Goal: Task Accomplishment & Management: Use online tool/utility

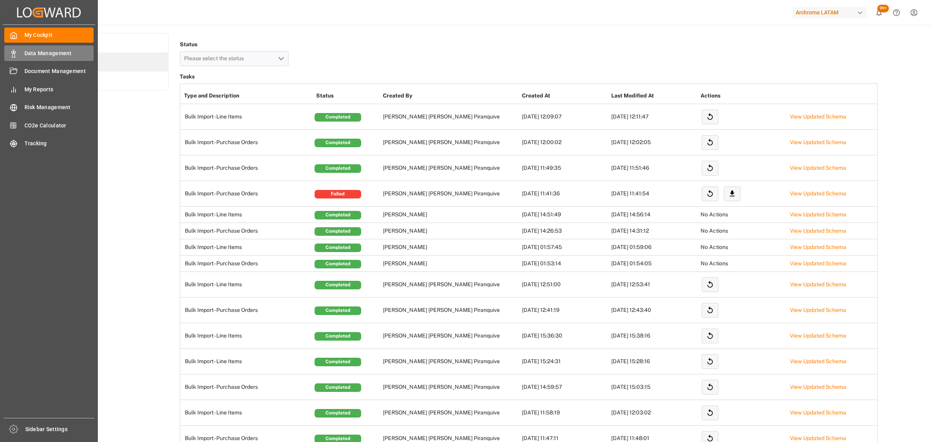
click at [12, 56] on icon at bounding box center [14, 54] width 8 height 8
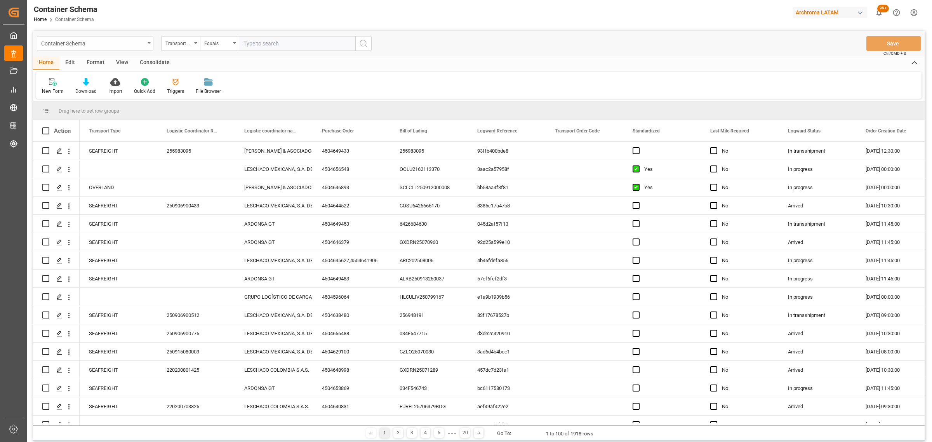
click at [124, 44] on div "Container Schema" at bounding box center [93, 43] width 104 height 10
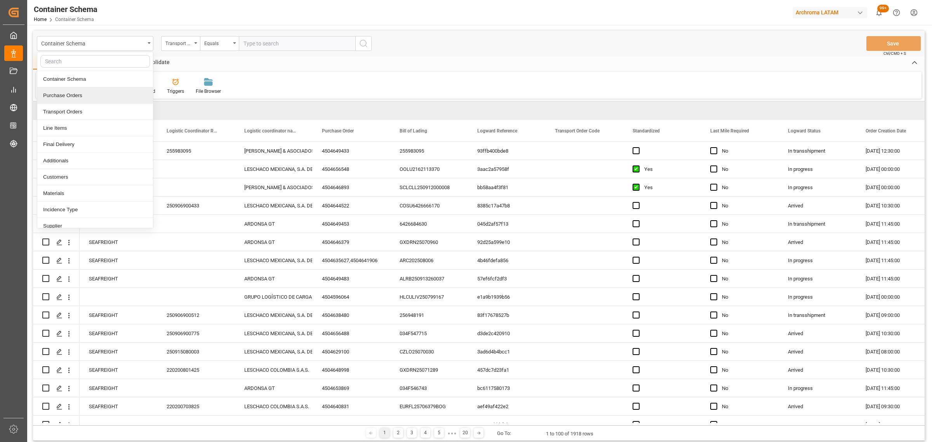
click at [84, 96] on div "Purchase Orders" at bounding box center [95, 95] width 116 height 16
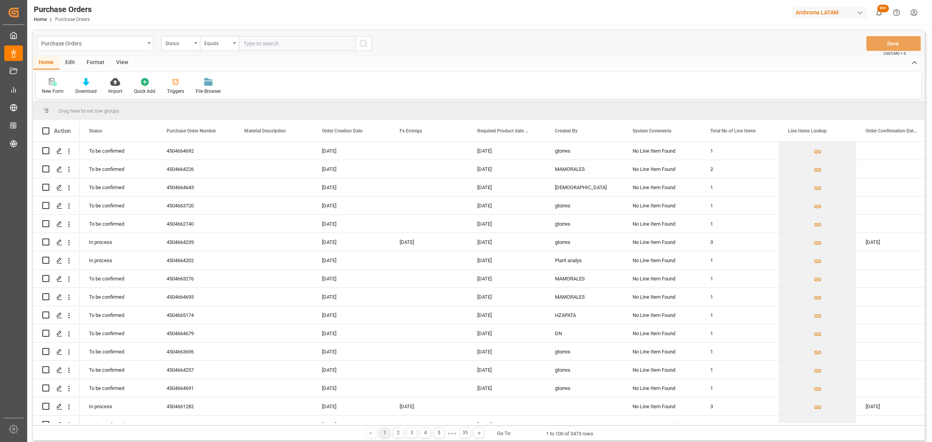
click at [188, 45] on div "Status" at bounding box center [178, 42] width 26 height 9
click at [198, 96] on div "Purchase Order Number" at bounding box center [220, 95] width 116 height 16
click at [230, 42] on div "Equals" at bounding box center [217, 42] width 26 height 9
click at [229, 94] on div "Fuzzy search" at bounding box center [258, 95] width 116 height 16
click at [268, 39] on input "text" at bounding box center [297, 43] width 117 height 15
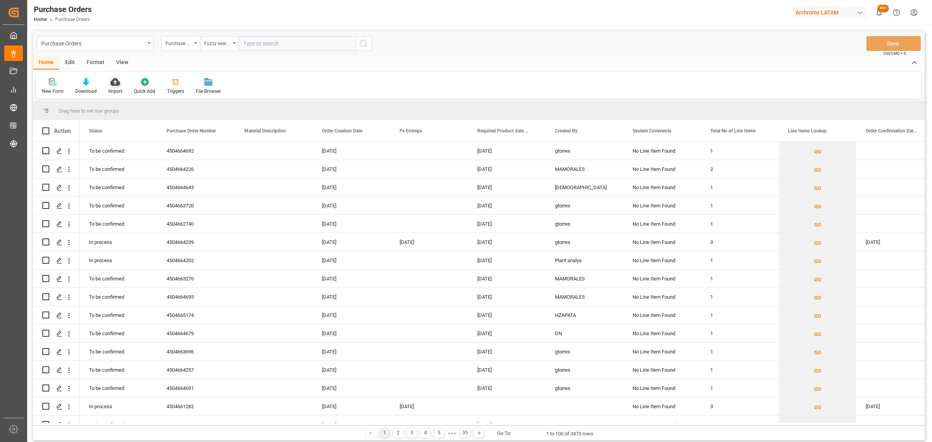
click at [120, 79] on div at bounding box center [115, 82] width 14 height 8
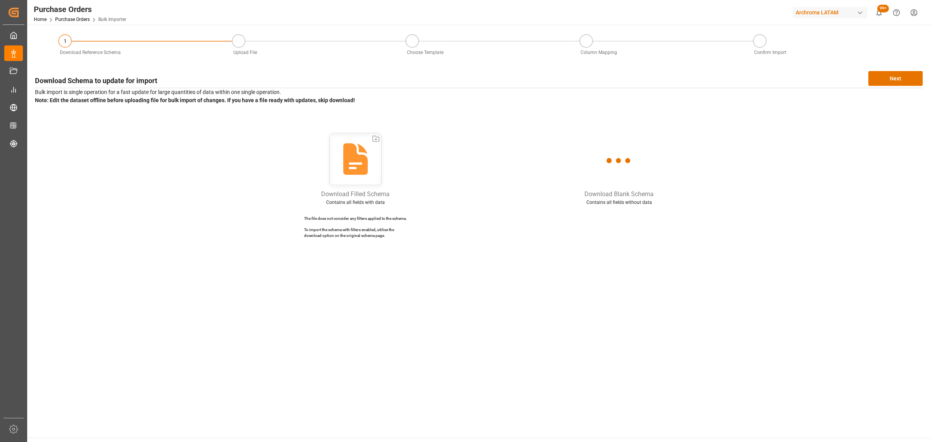
click at [921, 69] on div "Download Schema to update for import Next Bulk import is single operation for a…" at bounding box center [479, 157] width 896 height 181
click at [910, 78] on button "Next" at bounding box center [896, 78] width 54 height 15
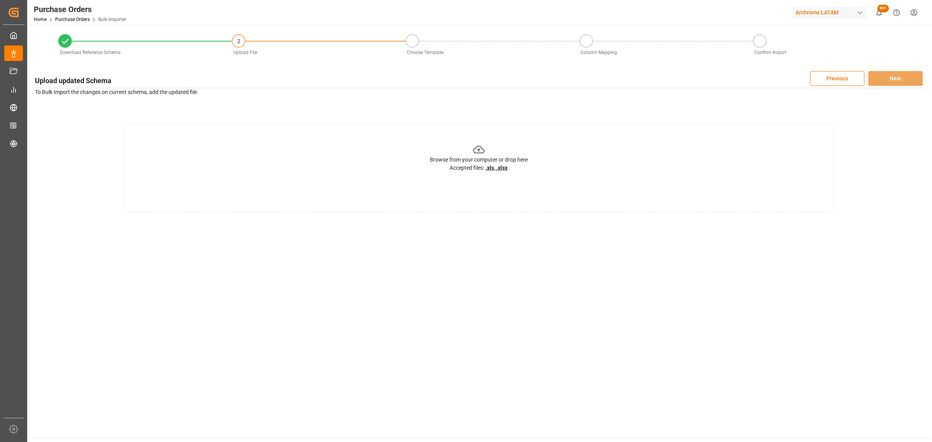
click at [480, 144] on icon at bounding box center [479, 150] width 12 height 12
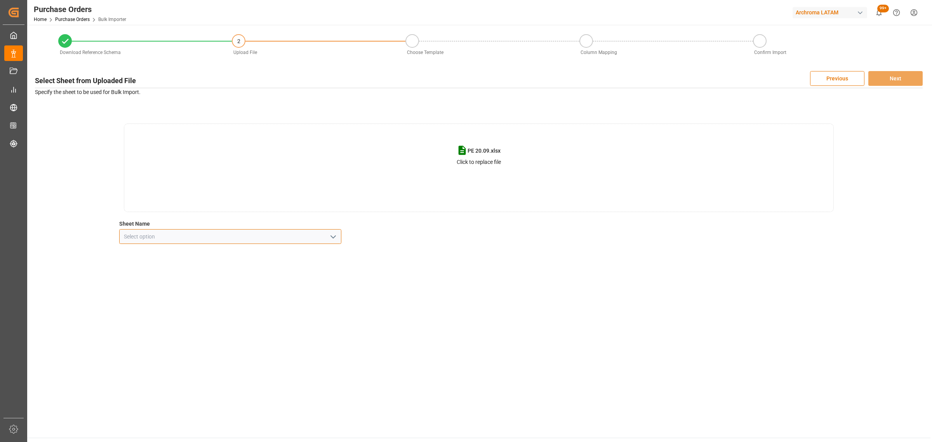
click at [337, 236] on div at bounding box center [230, 236] width 222 height 15
click at [329, 237] on icon "open menu" at bounding box center [333, 236] width 9 height 9
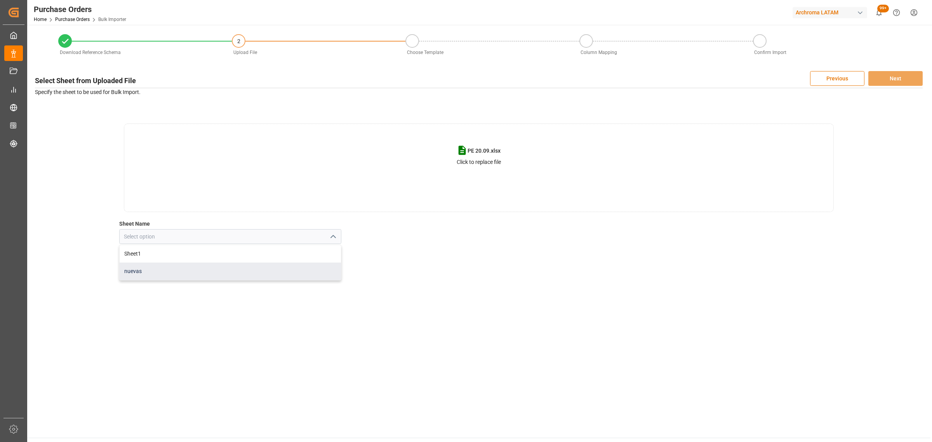
click at [275, 274] on div "nuevas" at bounding box center [230, 271] width 221 height 17
type input "nuevas"
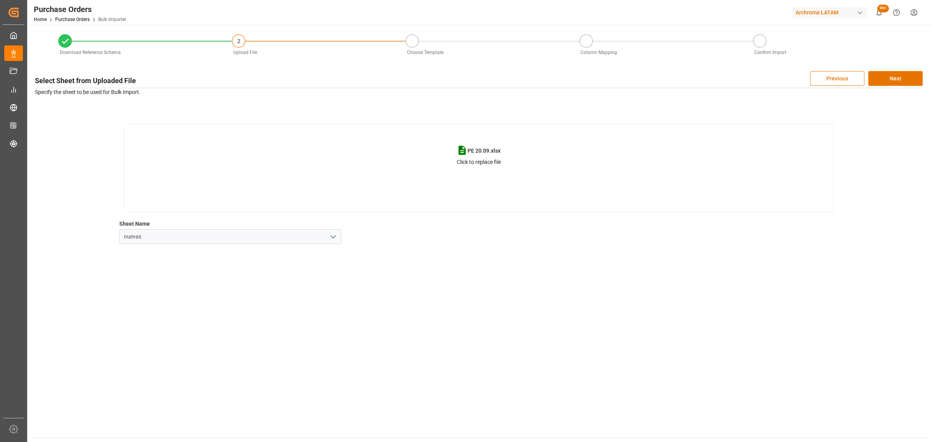
click at [913, 69] on div "Select Sheet from Uploaded File Previous Next Specify the sheet to be used for …" at bounding box center [479, 157] width 896 height 181
click at [908, 76] on button "Next" at bounding box center [896, 78] width 54 height 15
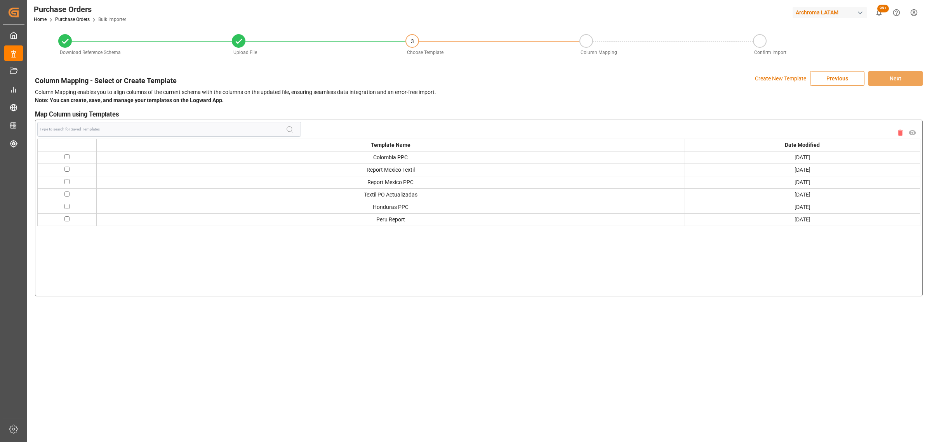
click at [767, 80] on p "Create New Template" at bounding box center [780, 78] width 51 height 15
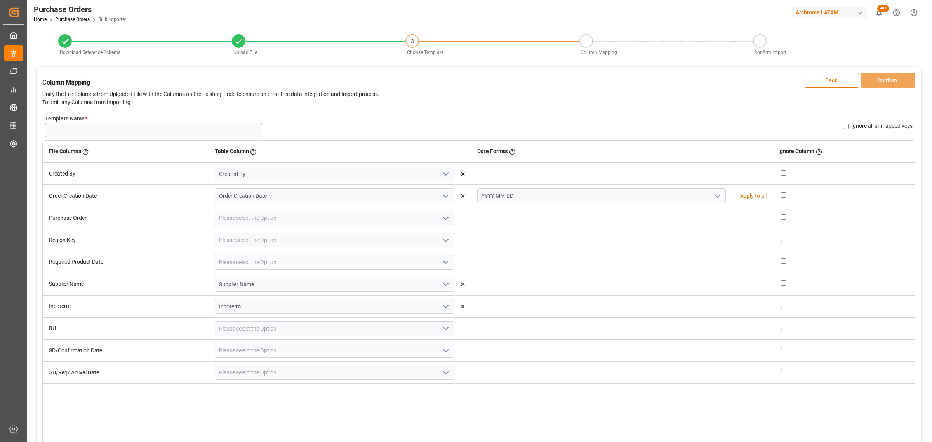
click at [117, 128] on input "Template Name *" at bounding box center [153, 130] width 217 height 15
type input "NWS PE 20.09"
click at [713, 194] on icon "open menu" at bounding box center [717, 196] width 9 height 9
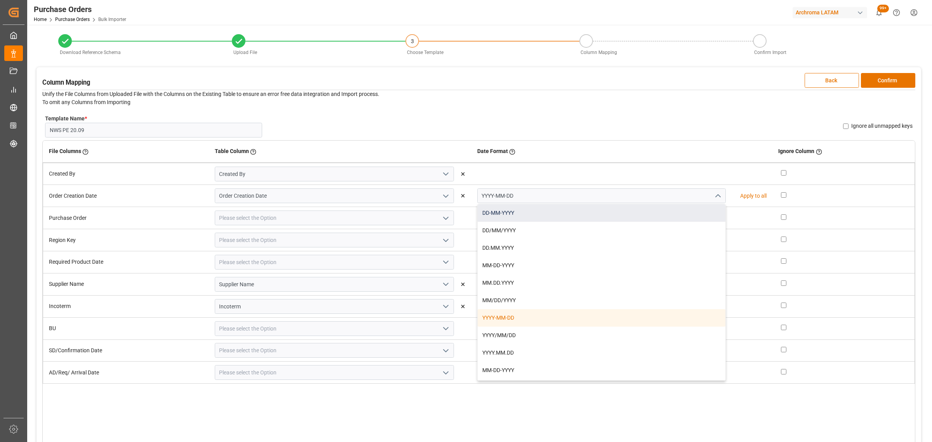
click at [647, 206] on div "DD-MM-YYYY" at bounding box center [602, 212] width 248 height 17
type input "DD-MM-YYYY"
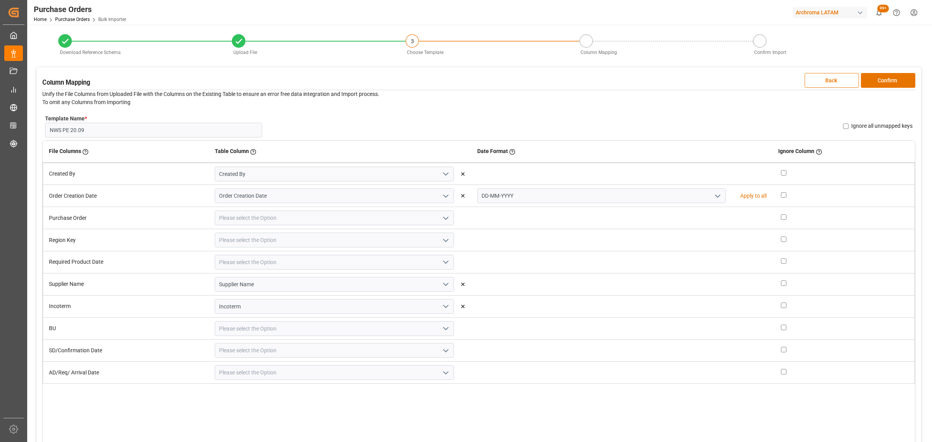
click at [444, 217] on icon "open menu" at bounding box center [445, 218] width 9 height 9
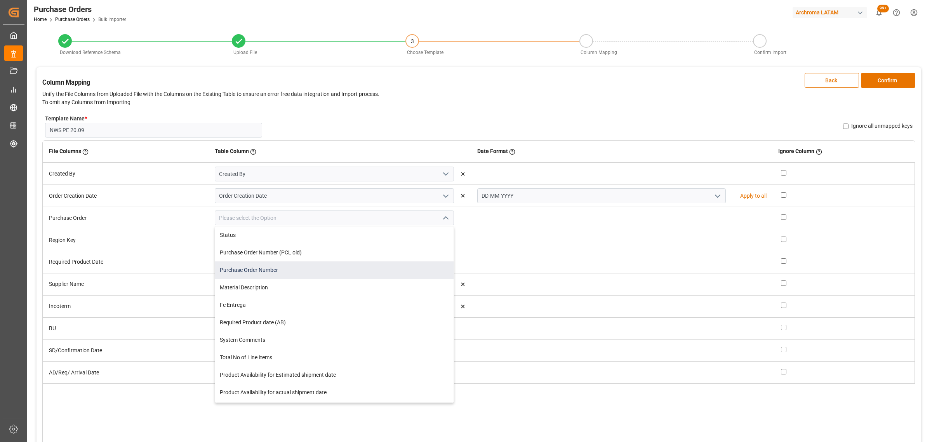
click at [312, 271] on div "Purchase Order Number" at bounding box center [334, 269] width 239 height 17
type input "Purchase Order Number"
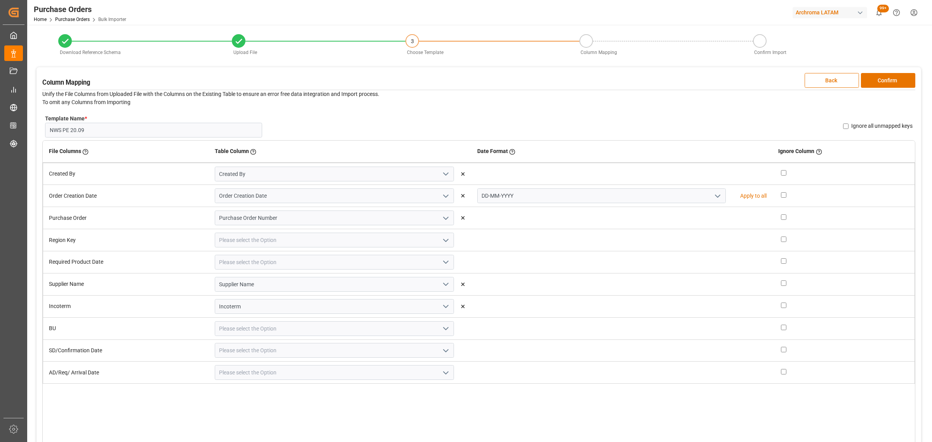
click at [441, 240] on icon "open menu" at bounding box center [445, 240] width 9 height 9
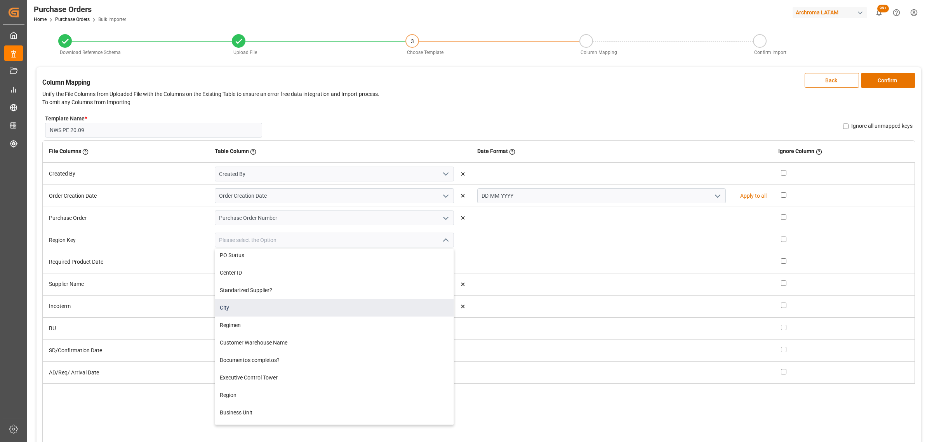
scroll to position [331, 0]
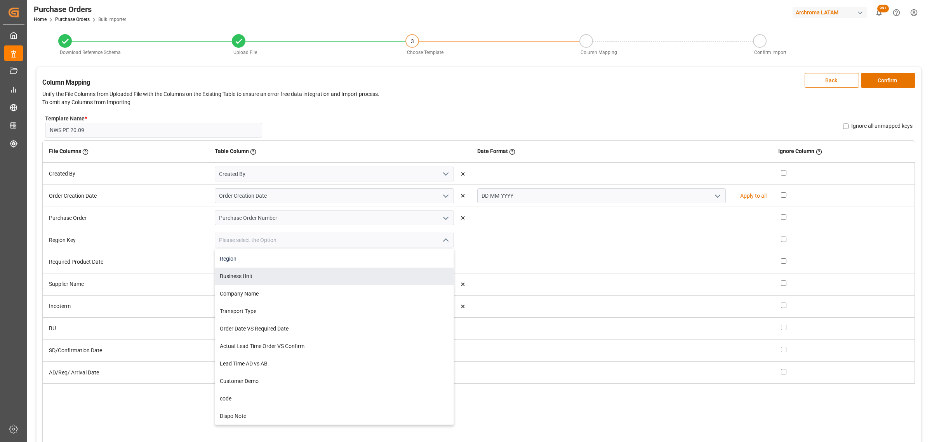
click at [267, 266] on div "Region" at bounding box center [334, 258] width 239 height 17
type input "Region"
click at [441, 263] on icon "open menu" at bounding box center [445, 262] width 9 height 9
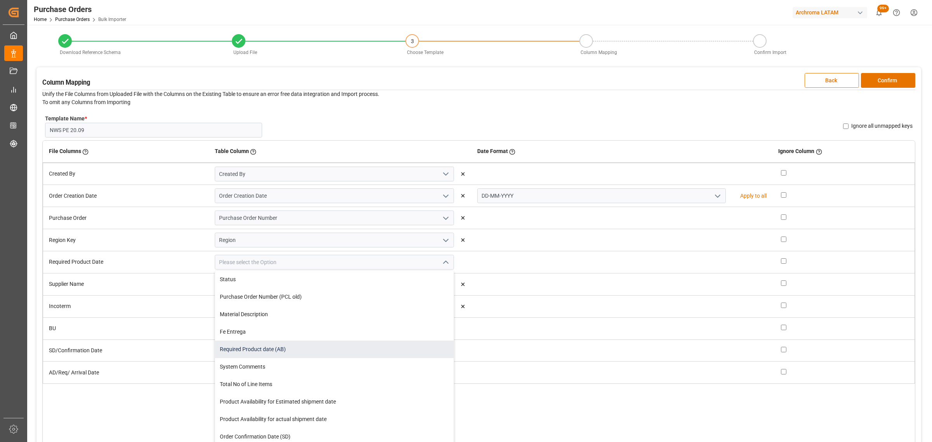
click at [327, 343] on div "Required Product date (AB)" at bounding box center [334, 349] width 239 height 17
type input "Required Product date (AB)"
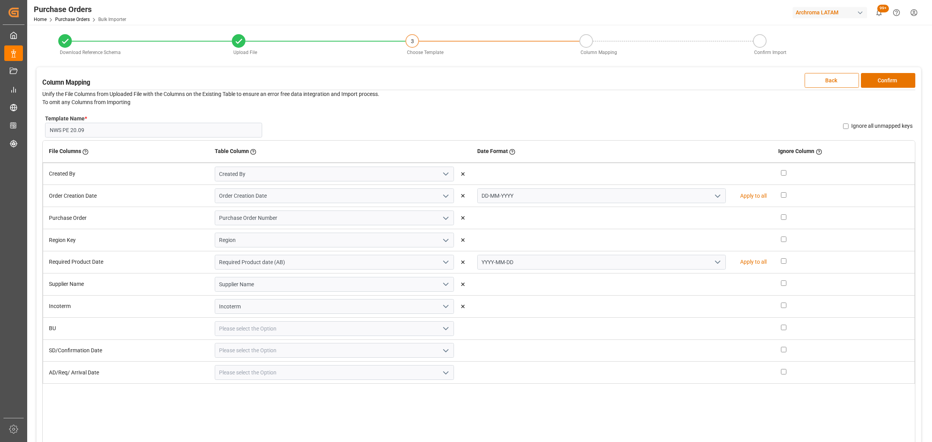
click at [713, 264] on icon "open menu" at bounding box center [717, 262] width 9 height 9
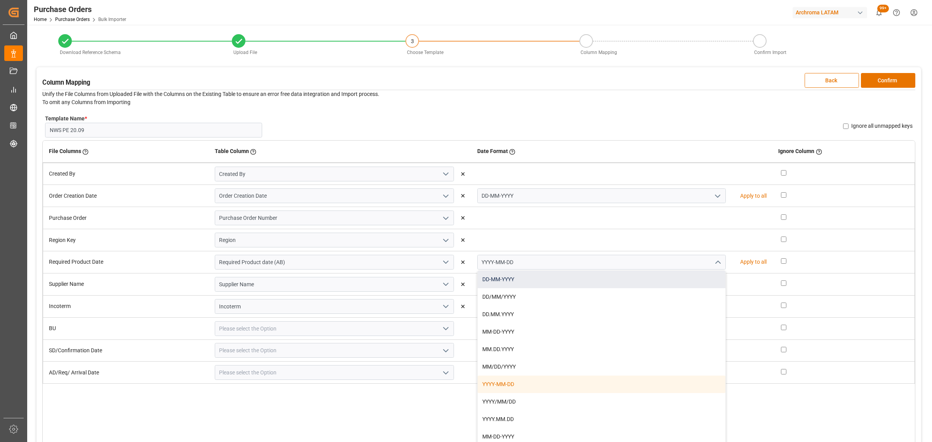
click at [608, 286] on div "DD-MM-YYYY" at bounding box center [602, 279] width 248 height 17
type input "DD-MM-YYYY"
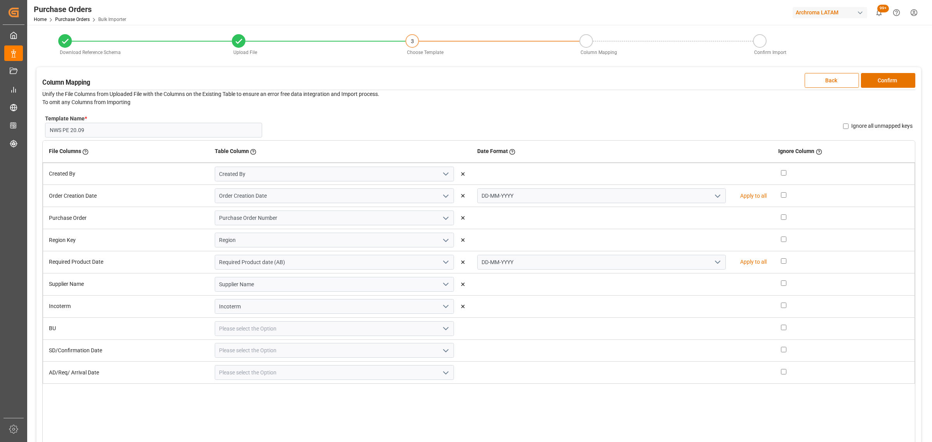
click at [447, 327] on icon "open menu" at bounding box center [445, 328] width 9 height 9
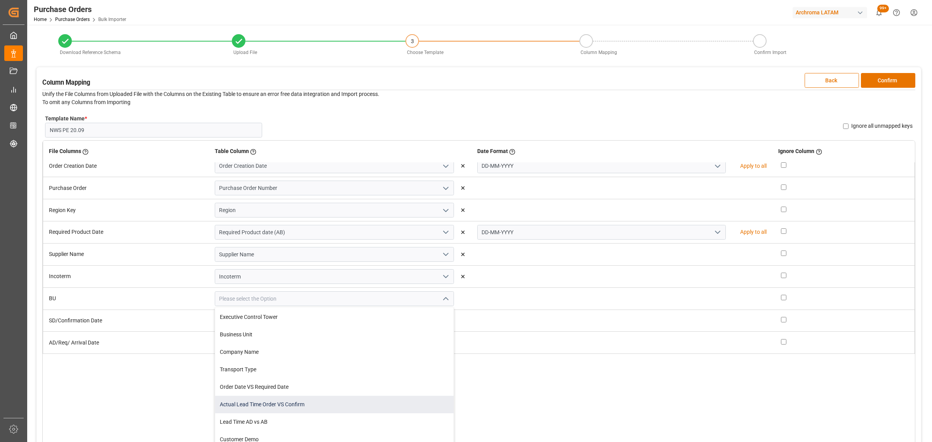
scroll to position [64, 0]
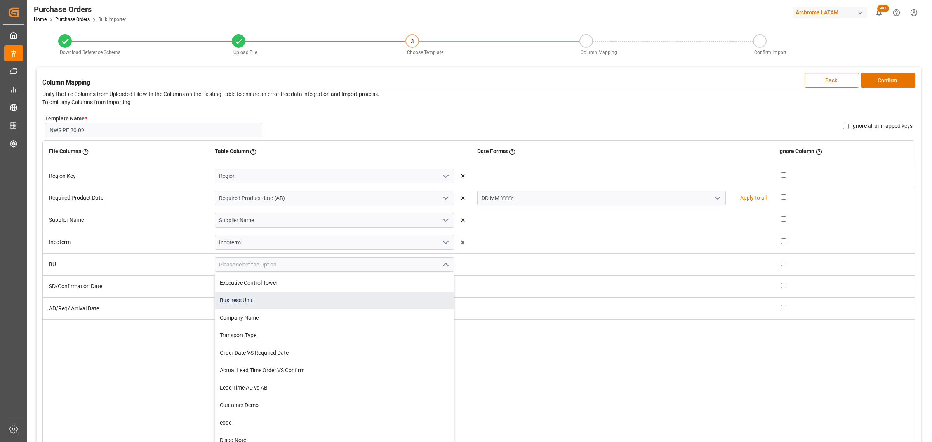
click at [350, 303] on div "Business Unit" at bounding box center [334, 300] width 239 height 17
type input "Business Unit"
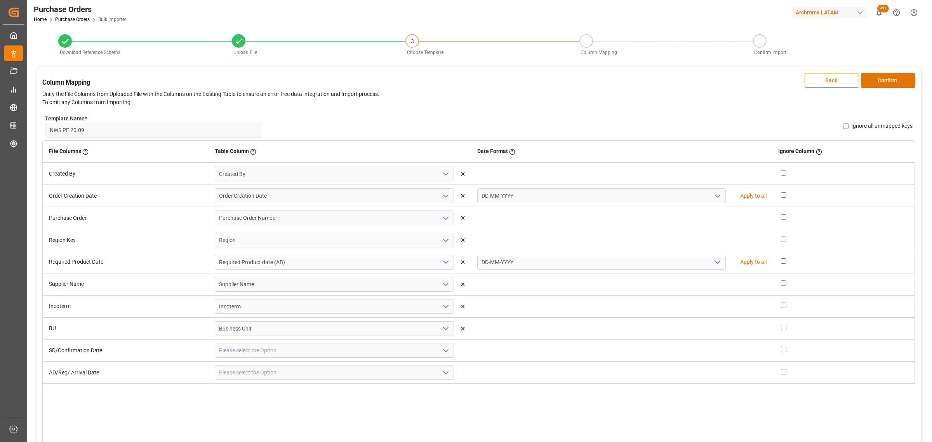
click at [454, 344] on div at bounding box center [334, 350] width 251 height 15
click at [444, 348] on icon "open menu" at bounding box center [445, 350] width 9 height 9
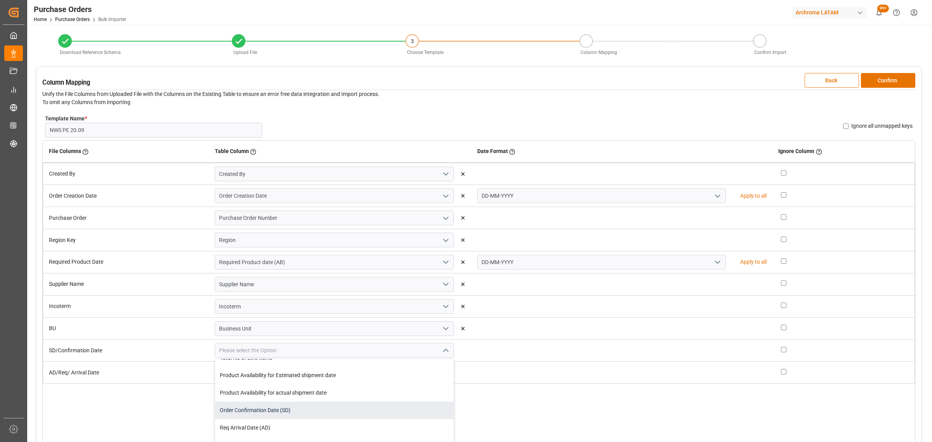
click at [308, 413] on div "Order Confirmation Date (SD)" at bounding box center [334, 410] width 239 height 17
type input "Order Confirmation Date (SD)"
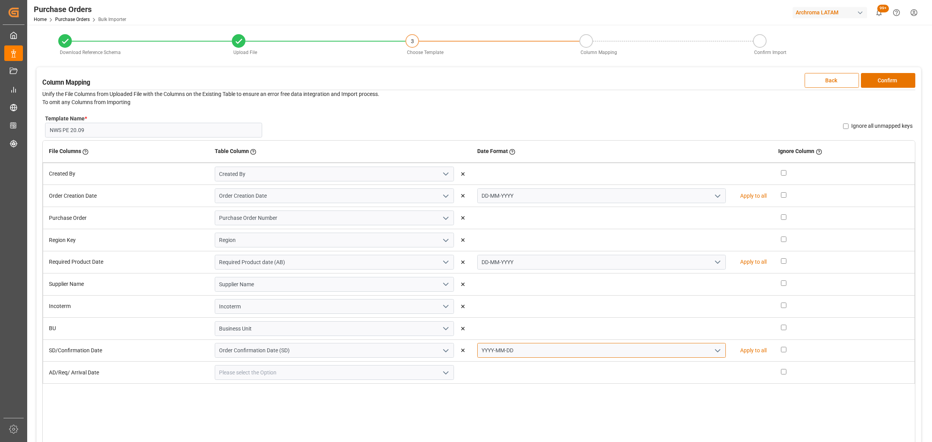
click at [702, 353] on input "YYYY-MM-DD" at bounding box center [601, 350] width 249 height 15
click at [713, 350] on icon "open menu" at bounding box center [717, 350] width 9 height 9
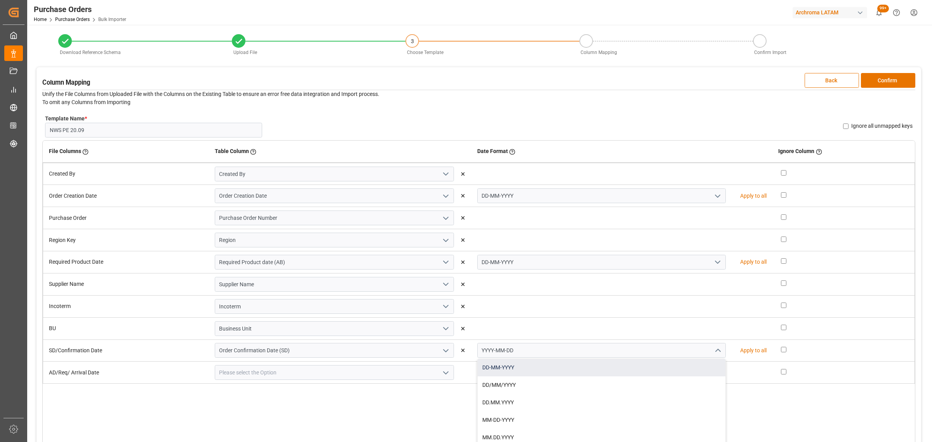
click at [494, 367] on div "DD-MM-YYYY" at bounding box center [602, 367] width 248 height 17
type input "DD-MM-YYYY"
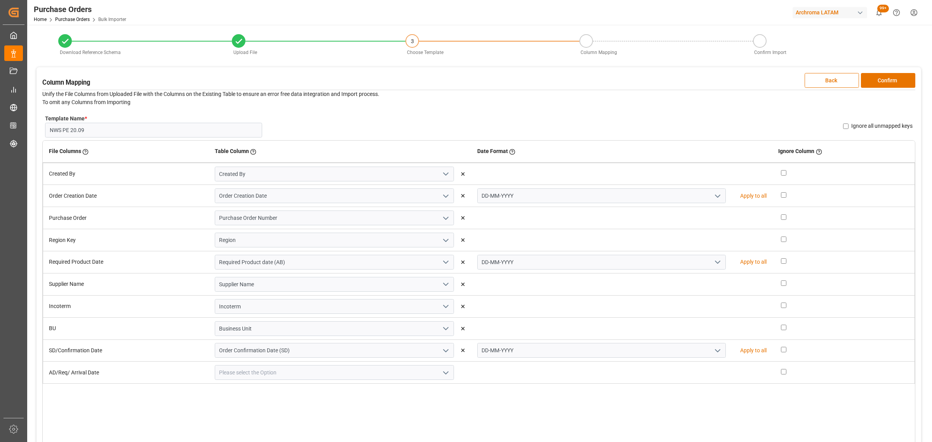
click at [445, 375] on icon "open menu" at bounding box center [445, 372] width 9 height 9
click at [320, 381] on div "Req Arrival Date (AD)" at bounding box center [334, 383] width 239 height 17
type input "Req Arrival Date (AD)"
click at [713, 374] on icon "open menu" at bounding box center [717, 372] width 9 height 9
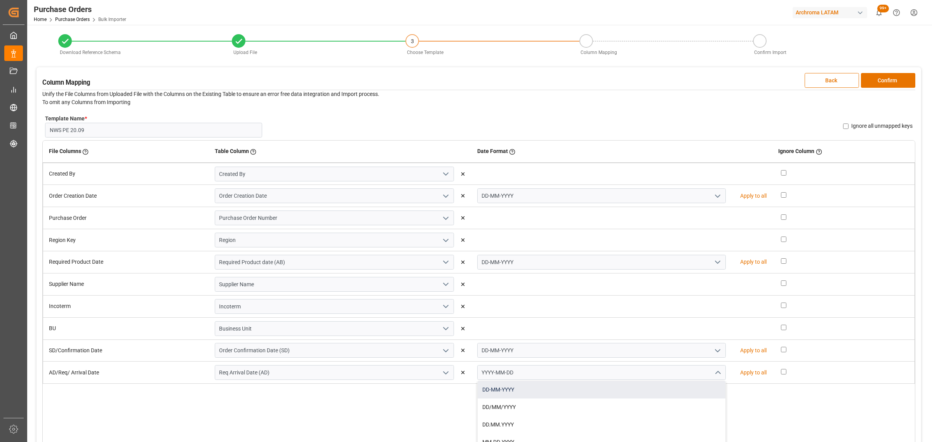
click at [613, 387] on div "DD-MM-YYYY" at bounding box center [602, 389] width 248 height 17
type input "DD-MM-YYYY"
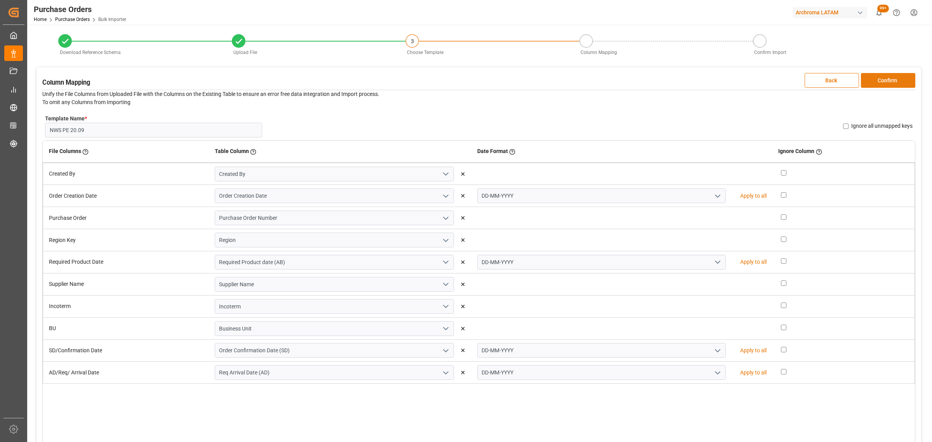
click at [886, 84] on button "Confirm" at bounding box center [888, 80] width 54 height 15
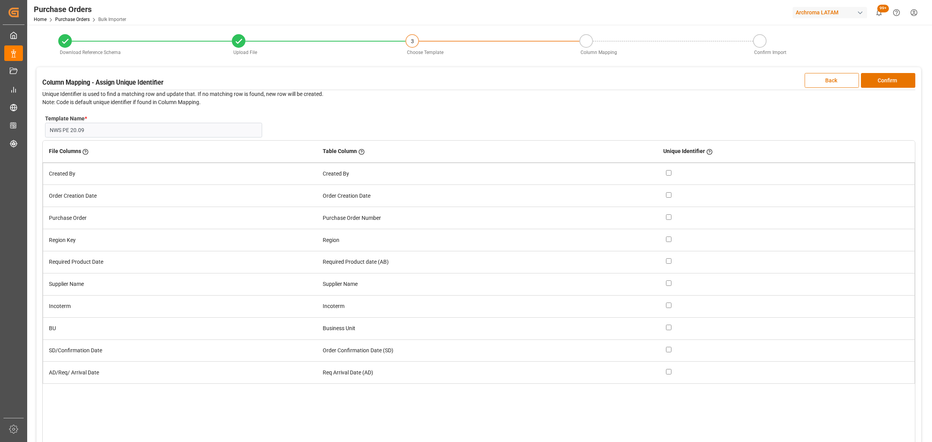
click at [665, 218] on td at bounding box center [786, 218] width 257 height 22
click at [669, 219] on input "checkbox" at bounding box center [668, 216] width 5 height 5
checkbox input "true"
click at [879, 77] on button "Confirm" at bounding box center [888, 80] width 54 height 15
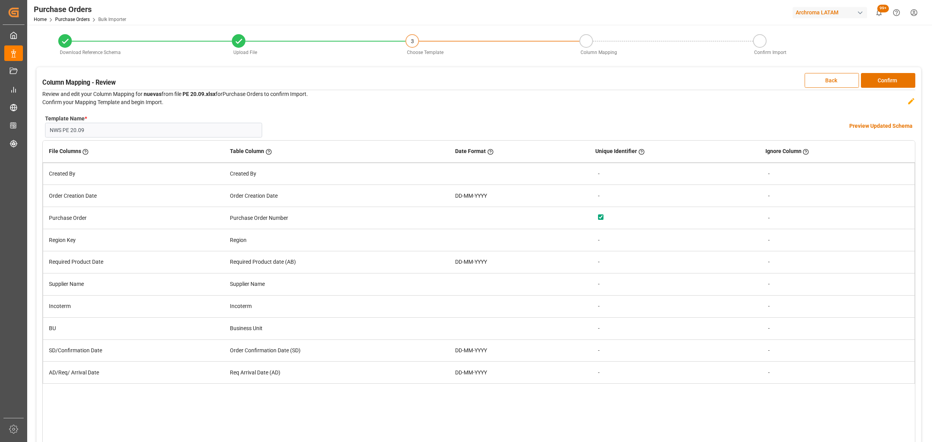
click at [877, 125] on h4 "Preview Updated Schema" at bounding box center [881, 126] width 63 height 8
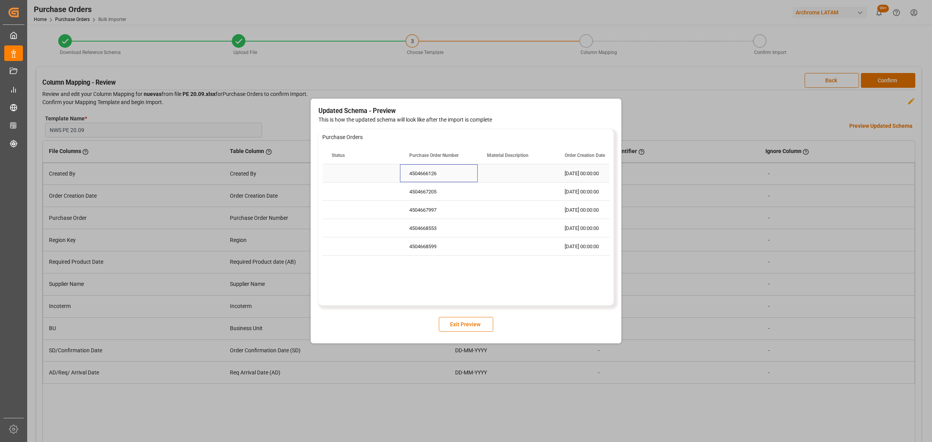
click at [416, 172] on div "4504666126" at bounding box center [439, 173] width 78 height 18
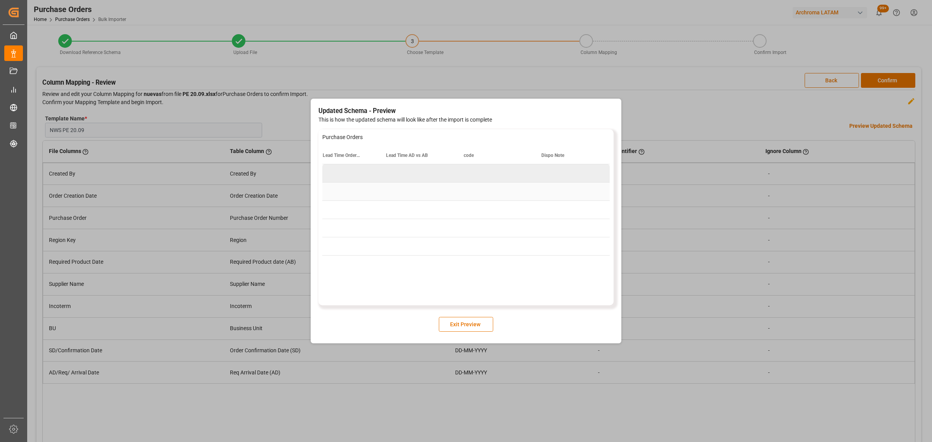
scroll to position [0, 1888]
click at [474, 324] on button "Exit Preview" at bounding box center [466, 324] width 54 height 15
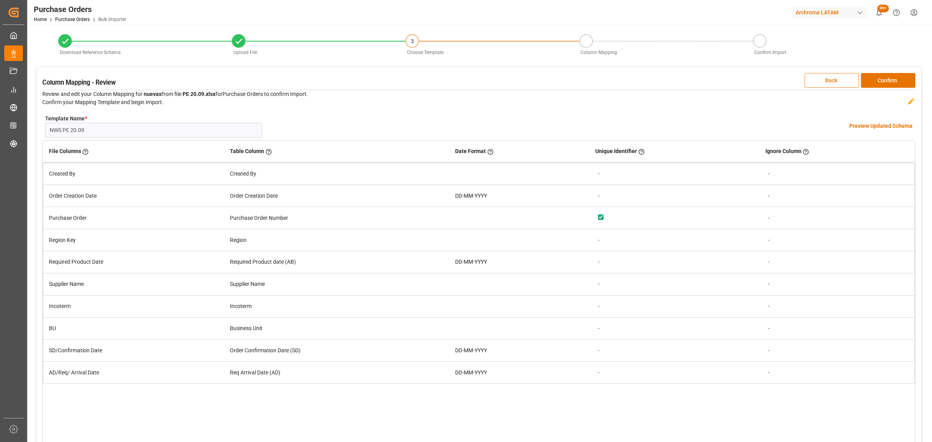
click at [819, 77] on button "Back" at bounding box center [832, 80] width 54 height 15
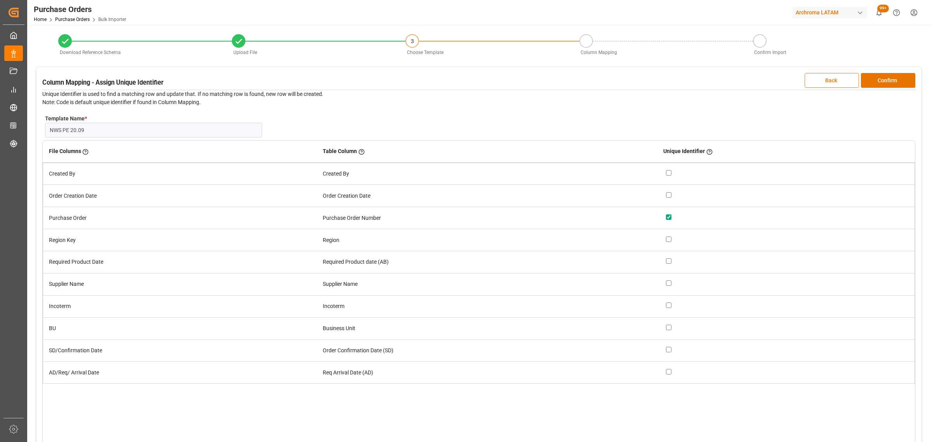
click at [822, 83] on button "Back" at bounding box center [832, 80] width 54 height 15
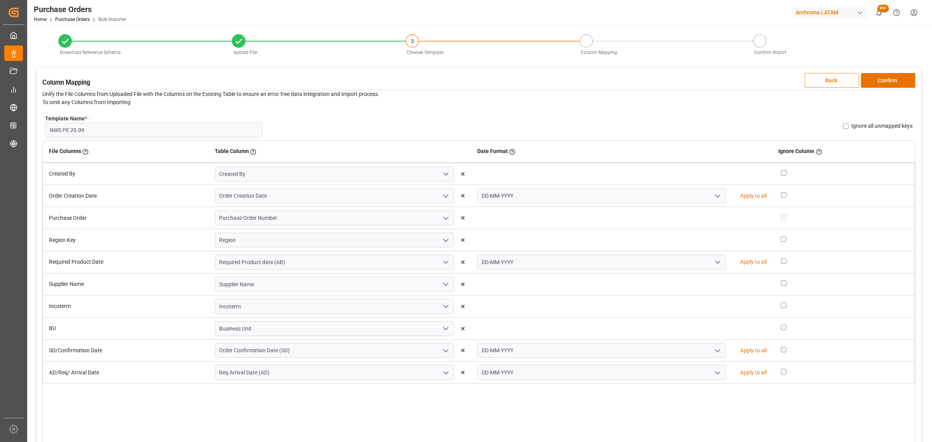
click at [822, 83] on button "Back" at bounding box center [832, 80] width 54 height 15
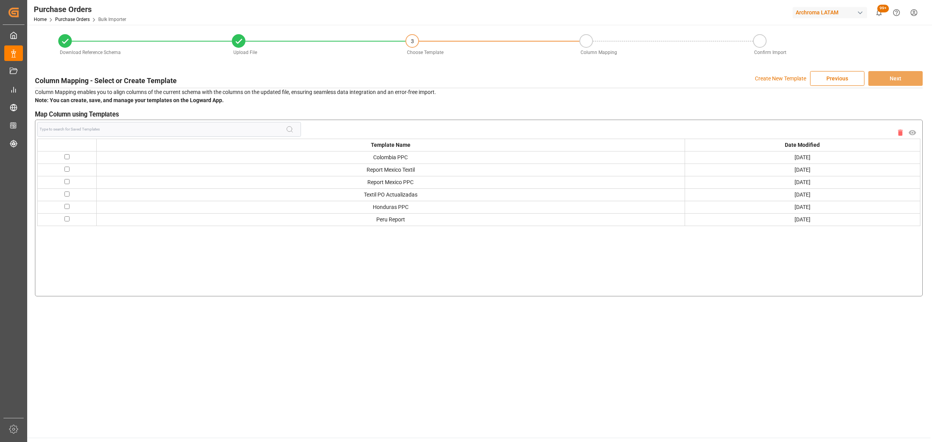
click at [138, 125] on span at bounding box center [169, 129] width 264 height 15
click at [770, 80] on p "Create New Template" at bounding box center [780, 78] width 51 height 15
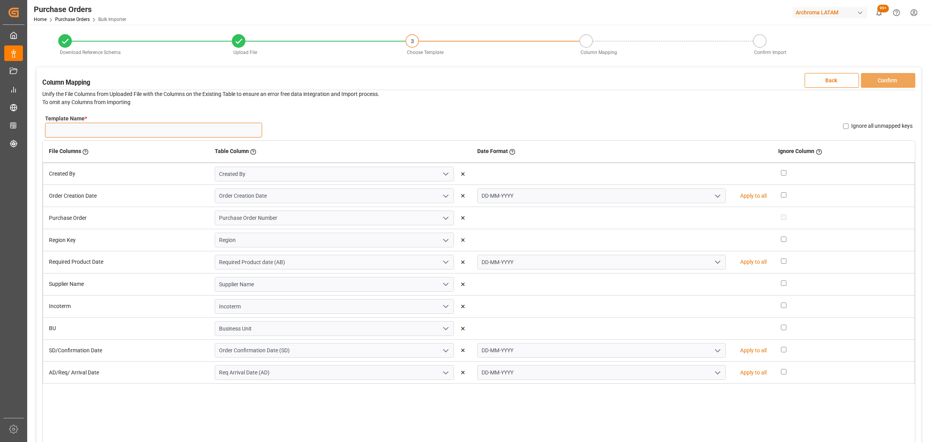
click at [140, 125] on input "Template Name *" at bounding box center [153, 130] width 217 height 15
type input "NW OA PE 20.09"
click at [830, 77] on button "Back" at bounding box center [832, 80] width 54 height 15
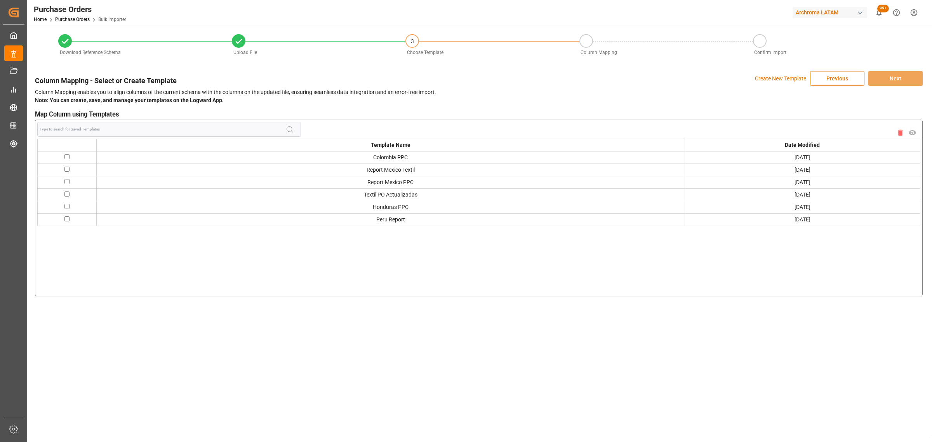
click at [830, 77] on button "Previous" at bounding box center [837, 78] width 54 height 15
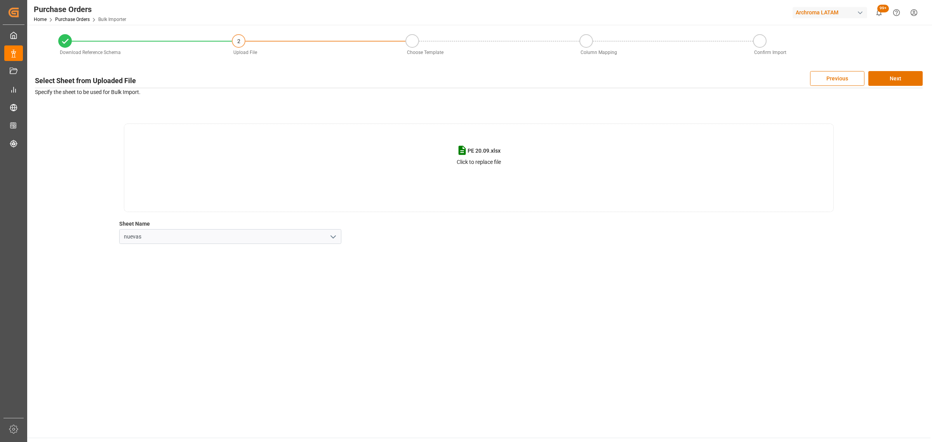
click at [480, 160] on p "Click to replace file" at bounding box center [479, 162] width 44 height 8
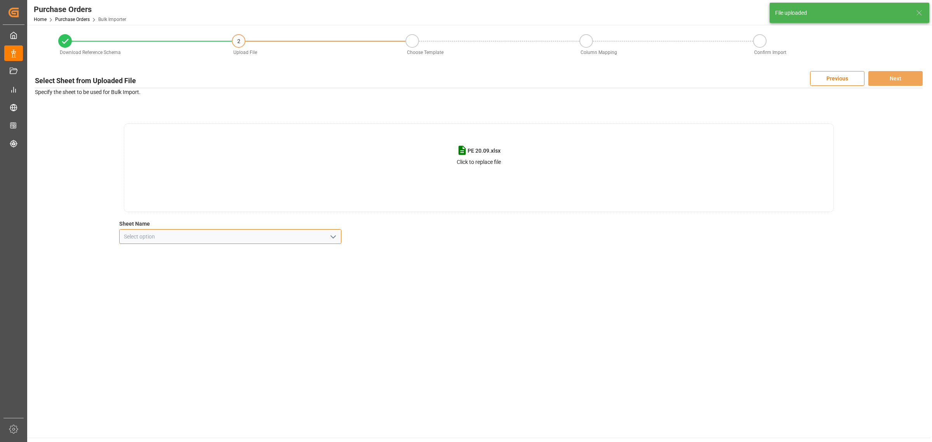
click at [337, 229] on input at bounding box center [230, 236] width 222 height 15
click at [338, 236] on button "open menu" at bounding box center [333, 237] width 12 height 12
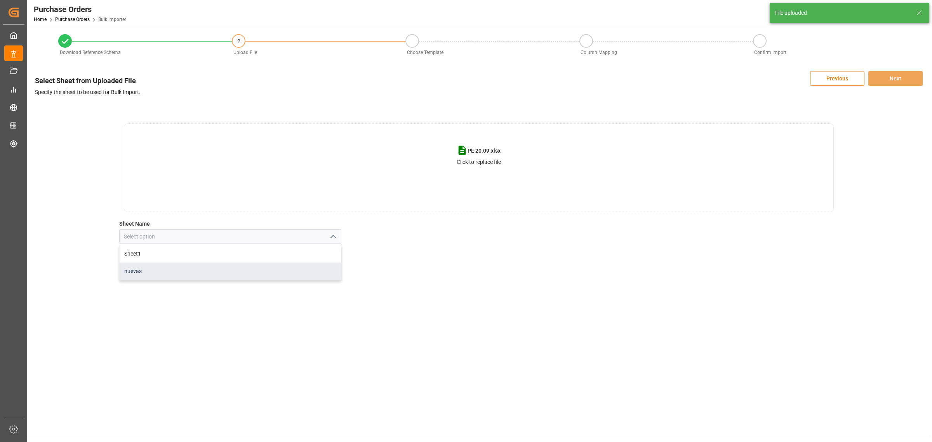
click at [296, 268] on div "nuevas" at bounding box center [230, 271] width 221 height 17
type input "nuevas"
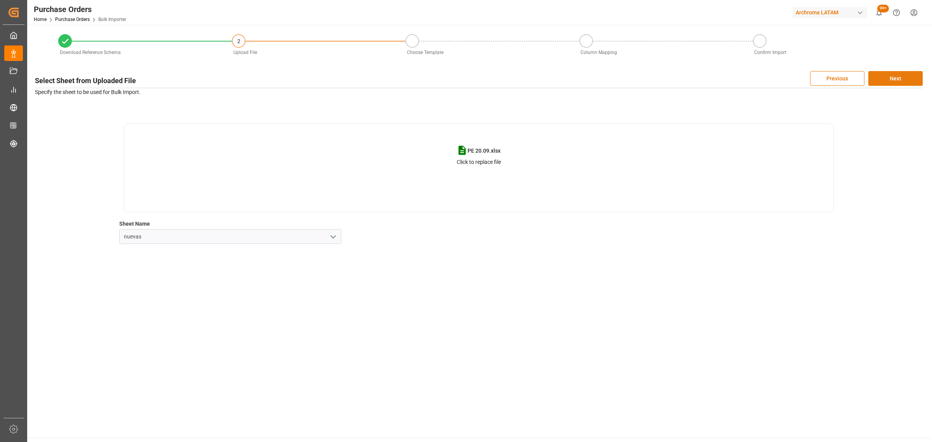
click at [898, 76] on button "Next" at bounding box center [896, 78] width 54 height 15
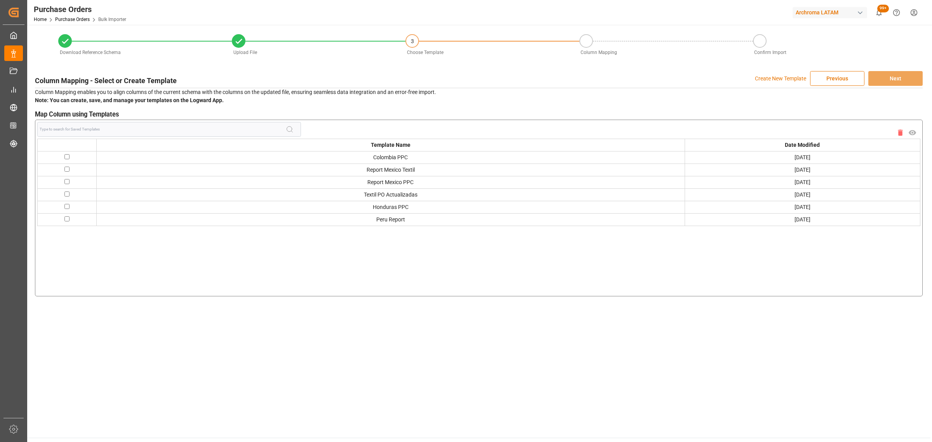
click at [785, 77] on p "Create New Template" at bounding box center [780, 78] width 51 height 15
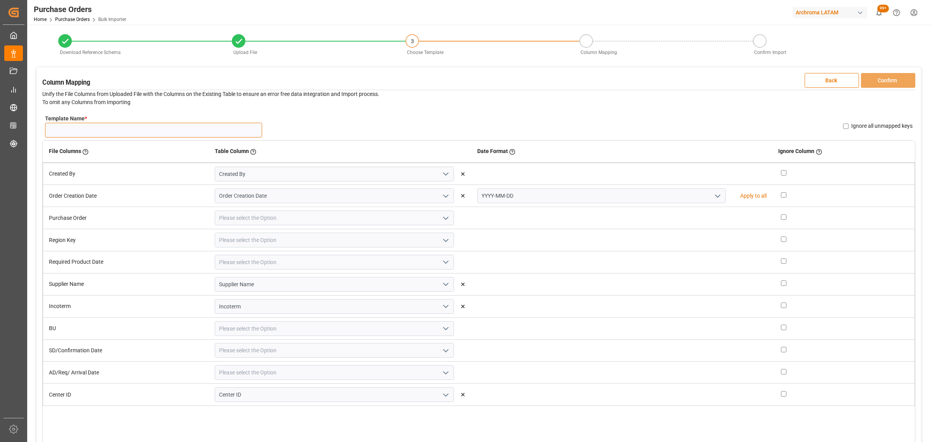
click at [108, 129] on input "Template Name *" at bounding box center [153, 130] width 217 height 15
type input "NW PE 20.09"
click at [713, 197] on icon "open menu" at bounding box center [717, 196] width 9 height 9
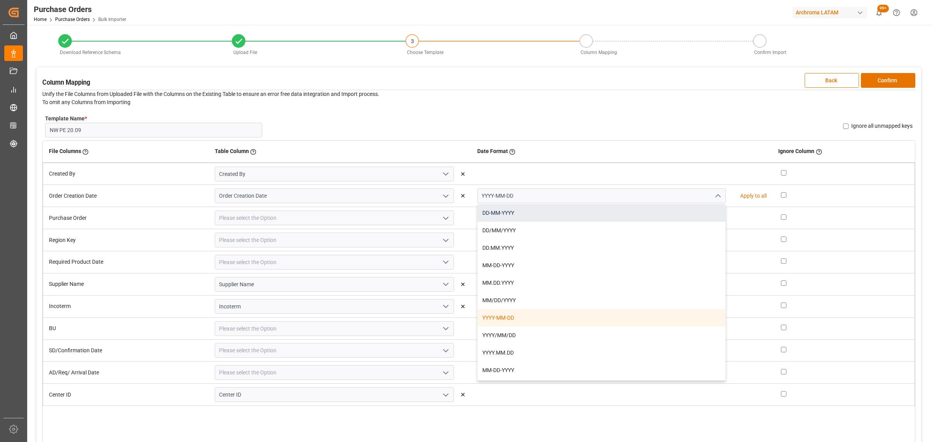
click at [618, 213] on div "DD-MM-YYYY" at bounding box center [602, 212] width 248 height 17
type input "DD-MM-YYYY"
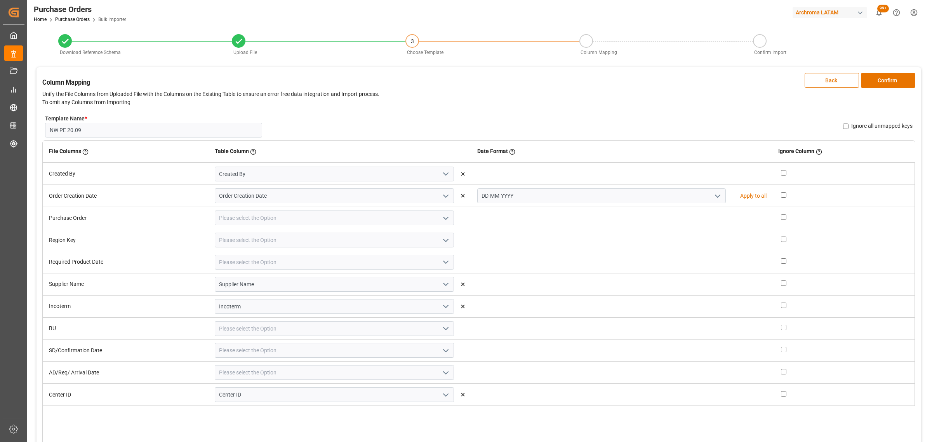
click at [443, 221] on icon "open menu" at bounding box center [445, 218] width 9 height 9
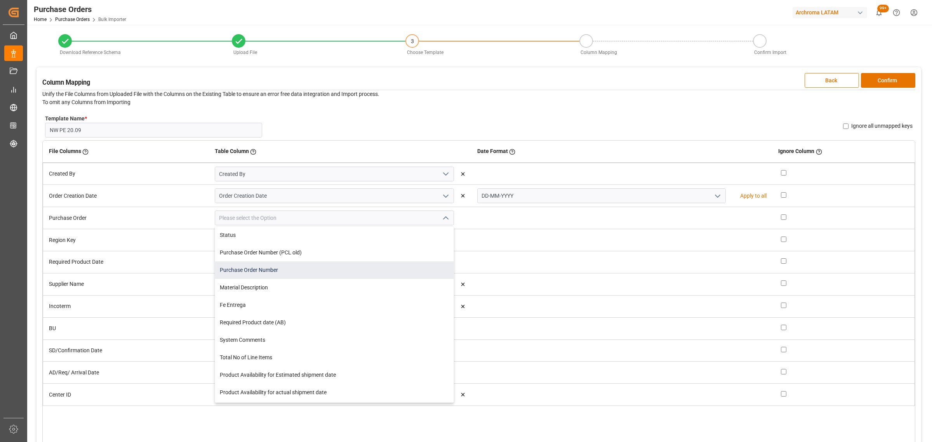
click at [315, 271] on div "Purchase Order Number" at bounding box center [334, 269] width 239 height 17
type input "Purchase Order Number"
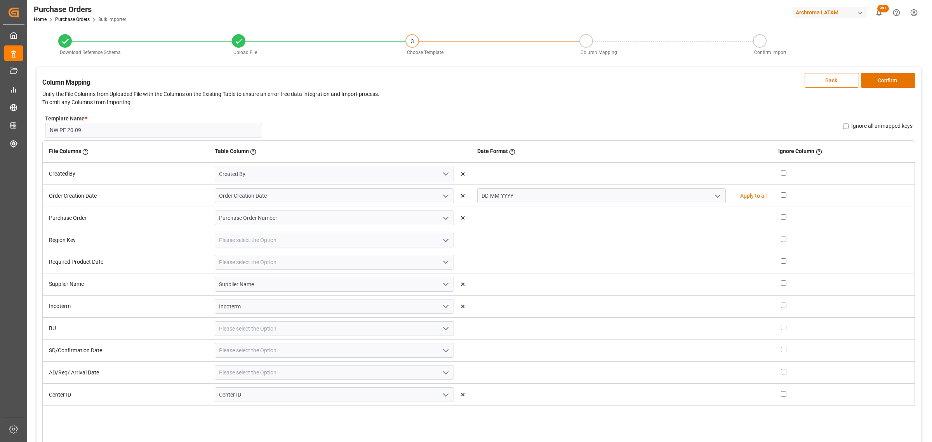
click at [442, 236] on icon "open menu" at bounding box center [445, 240] width 9 height 9
click at [270, 285] on div "Region" at bounding box center [334, 280] width 239 height 17
type input "Region"
click at [444, 259] on icon "open menu" at bounding box center [445, 262] width 9 height 9
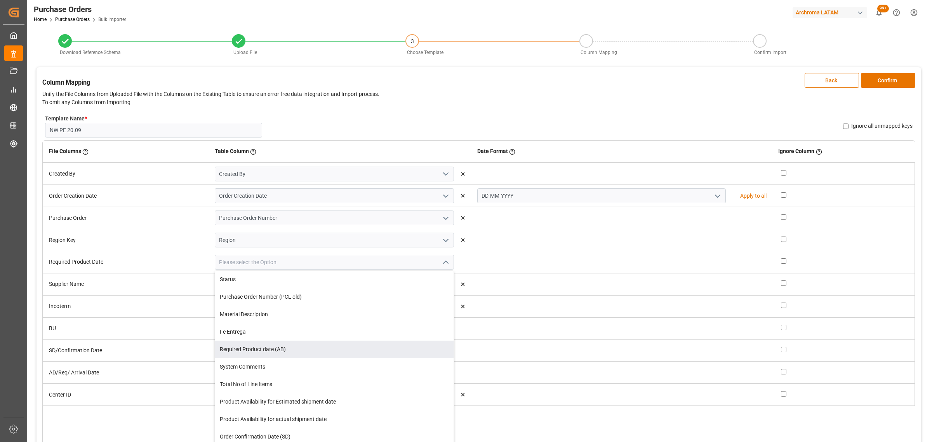
click at [292, 348] on div "Required Product date (AB)" at bounding box center [334, 349] width 239 height 17
type input "Required Product date (AB)"
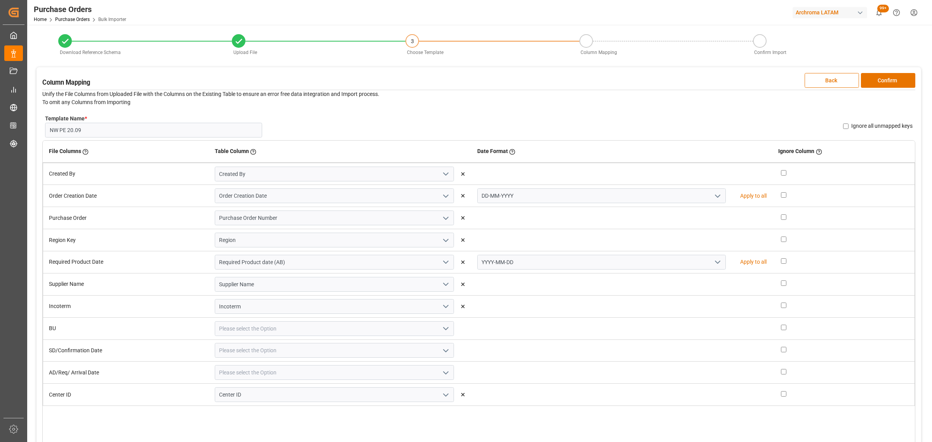
click at [713, 259] on icon "open menu" at bounding box center [717, 262] width 9 height 9
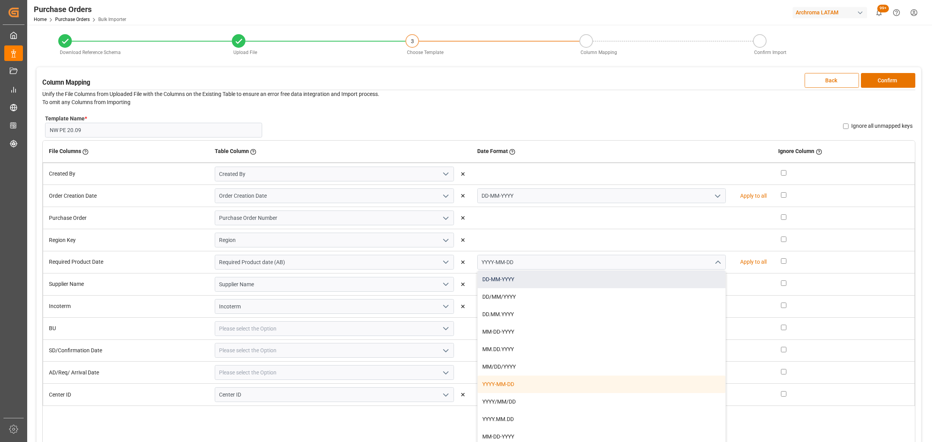
click at [588, 280] on div "DD-MM-YYYY" at bounding box center [602, 279] width 248 height 17
type input "DD-MM-YYYY"
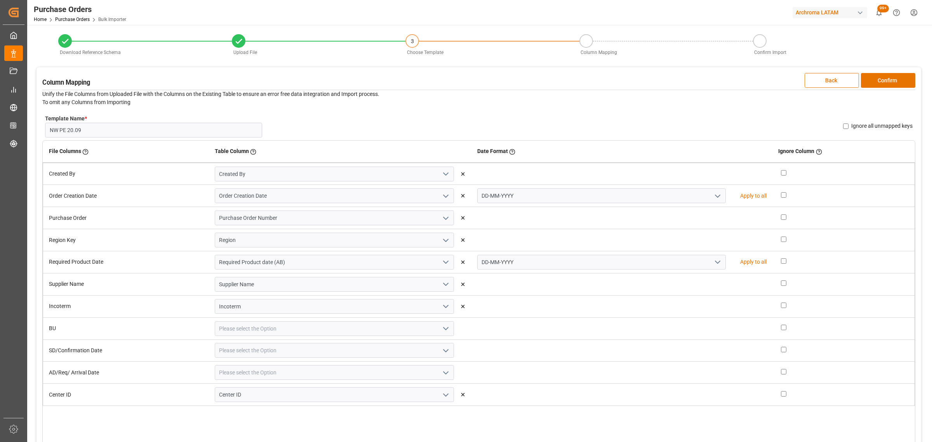
click at [443, 331] on icon "open menu" at bounding box center [445, 328] width 9 height 9
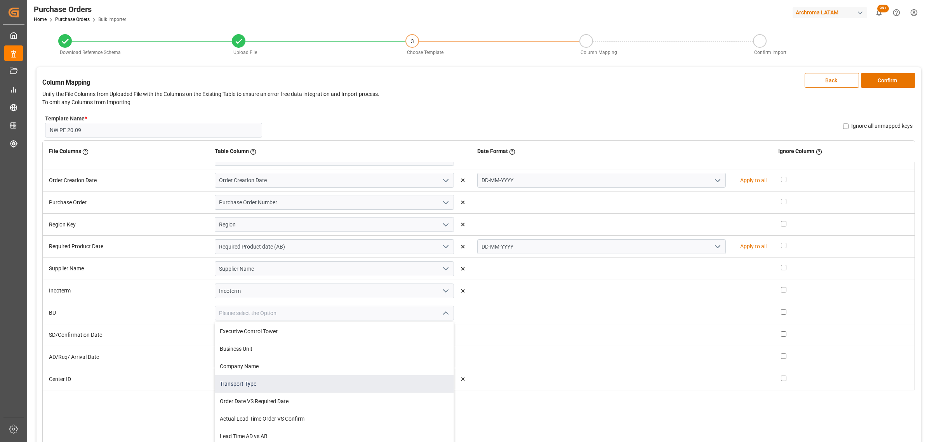
scroll to position [230, 0]
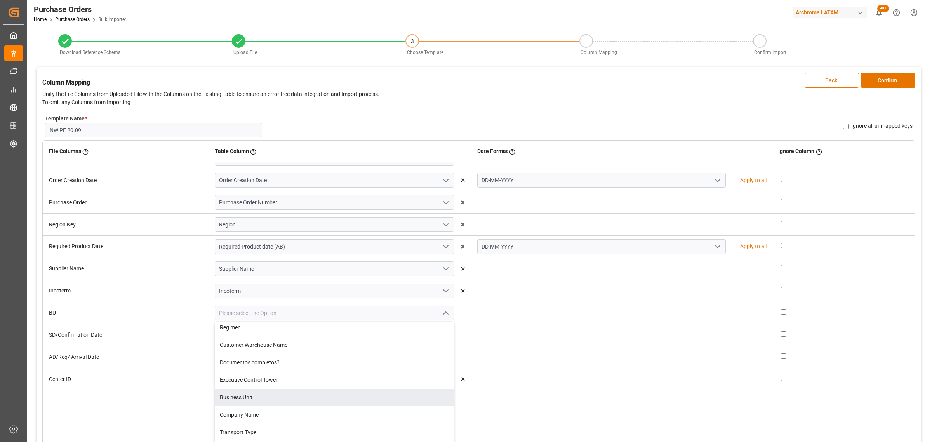
click at [308, 393] on div "Business Unit" at bounding box center [334, 397] width 239 height 17
type input "Business Unit"
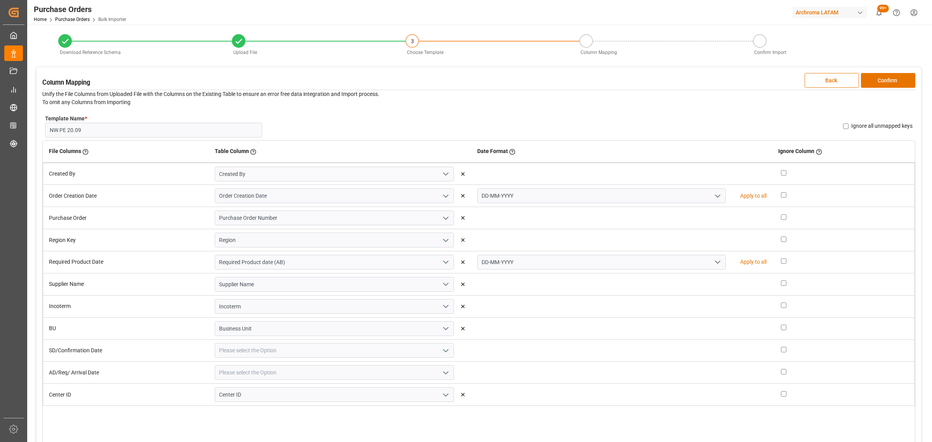
click at [444, 349] on icon "open menu" at bounding box center [445, 350] width 9 height 9
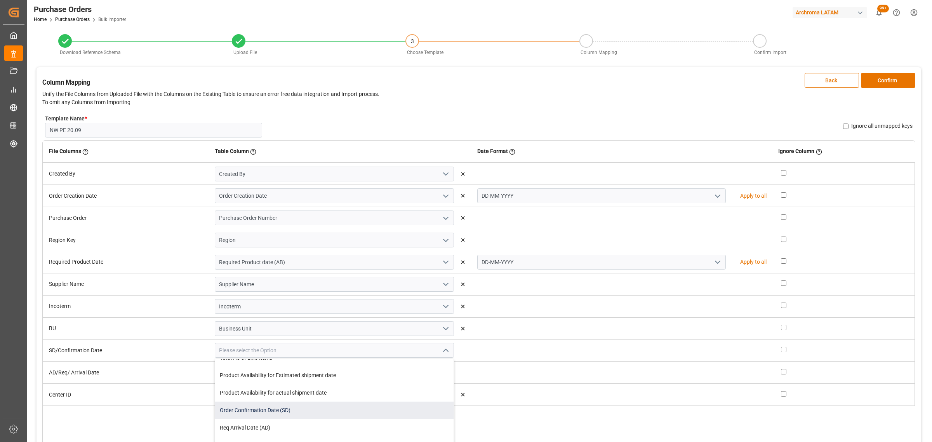
click at [290, 408] on div "Order Confirmation Date (SD)" at bounding box center [334, 410] width 239 height 17
type input "Order Confirmation Date (SD)"
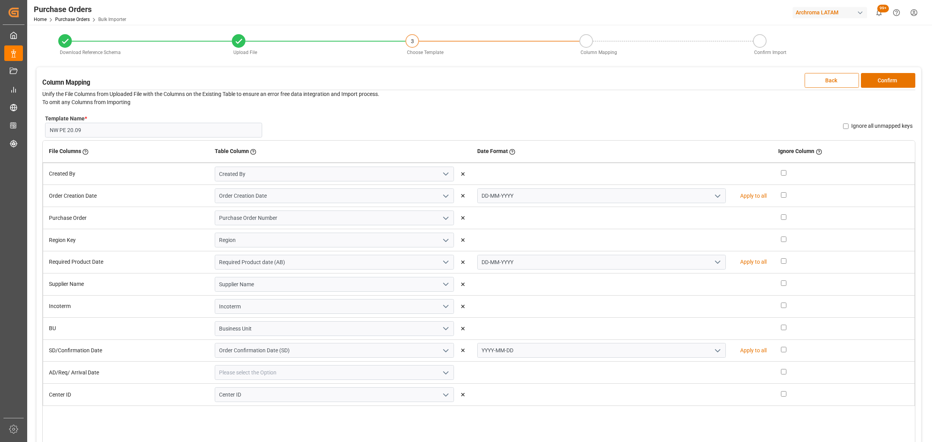
click at [713, 352] on icon "open menu" at bounding box center [717, 350] width 9 height 9
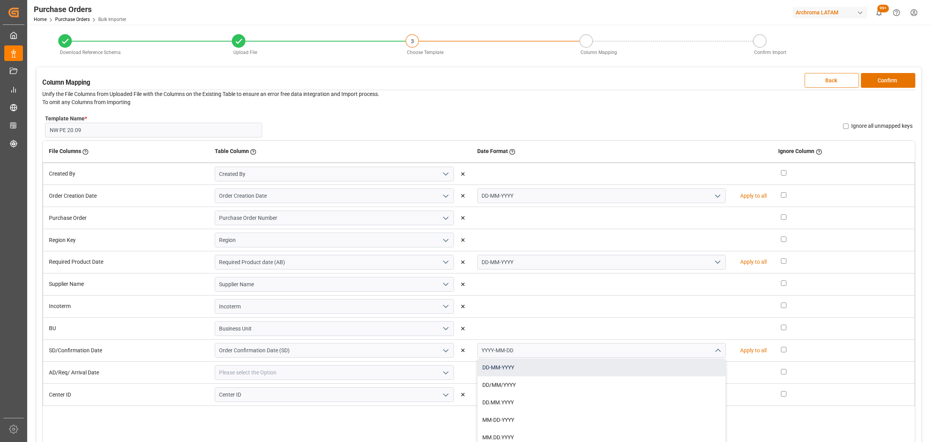
click at [583, 369] on div "DD-MM-YYYY" at bounding box center [602, 367] width 248 height 17
type input "DD-MM-YYYY"
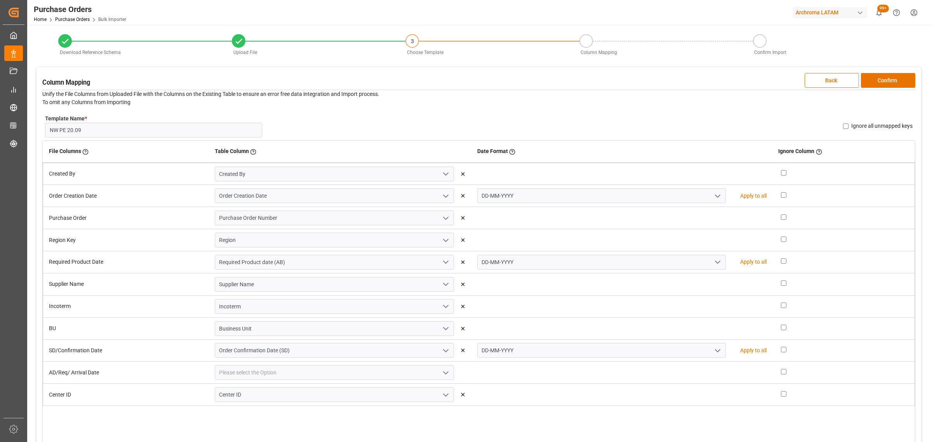
click at [445, 378] on button "open menu" at bounding box center [445, 373] width 12 height 12
click at [341, 387] on div "Req Arrival Date (AD)" at bounding box center [334, 383] width 239 height 17
type input "Req Arrival Date (AD)"
click at [713, 376] on icon "open menu" at bounding box center [717, 372] width 9 height 9
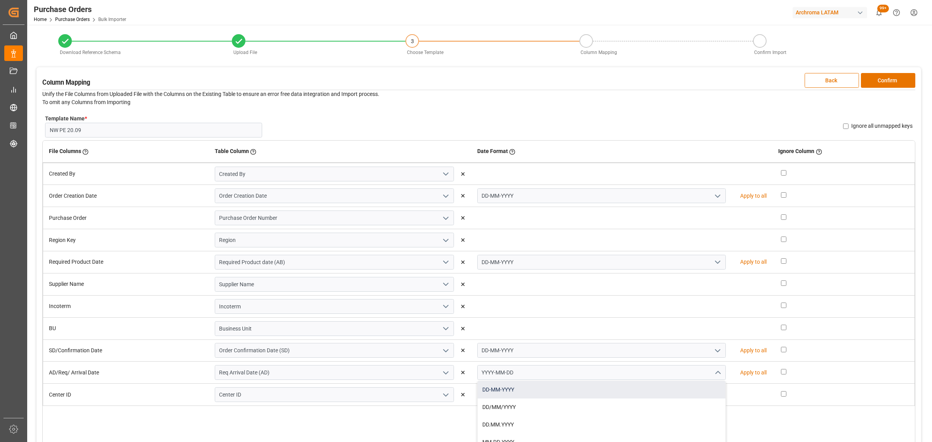
click at [507, 391] on div "DD-MM-YYYY" at bounding box center [602, 389] width 248 height 17
type input "DD-MM-YYYY"
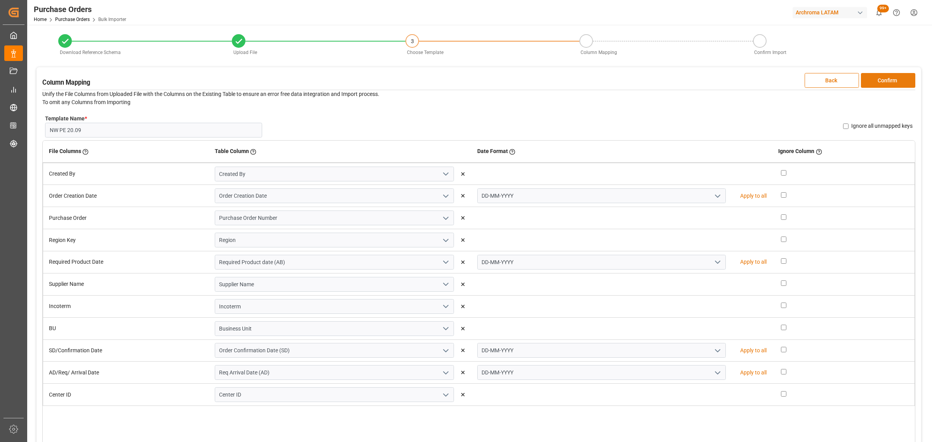
click at [877, 81] on button "Confirm" at bounding box center [888, 80] width 54 height 15
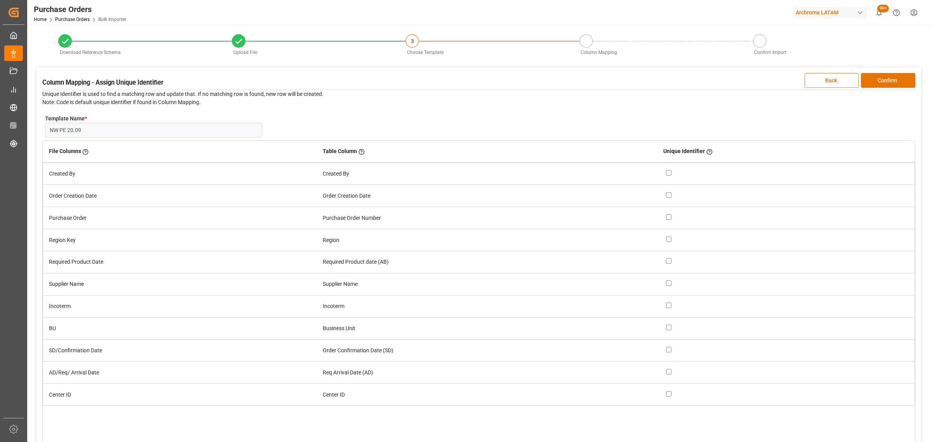
click at [667, 217] on input "checkbox" at bounding box center [668, 216] width 5 height 5
checkbox input "true"
click at [902, 73] on span "Back Confirm" at bounding box center [860, 80] width 111 height 15
click at [890, 80] on button "Confirm" at bounding box center [888, 80] width 54 height 15
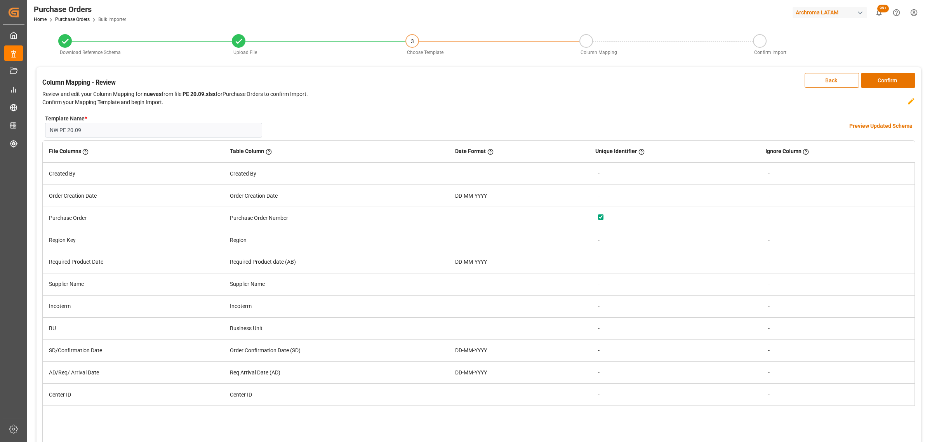
click at [874, 123] on h4 "Preview Updated Schema" at bounding box center [881, 126] width 63 height 8
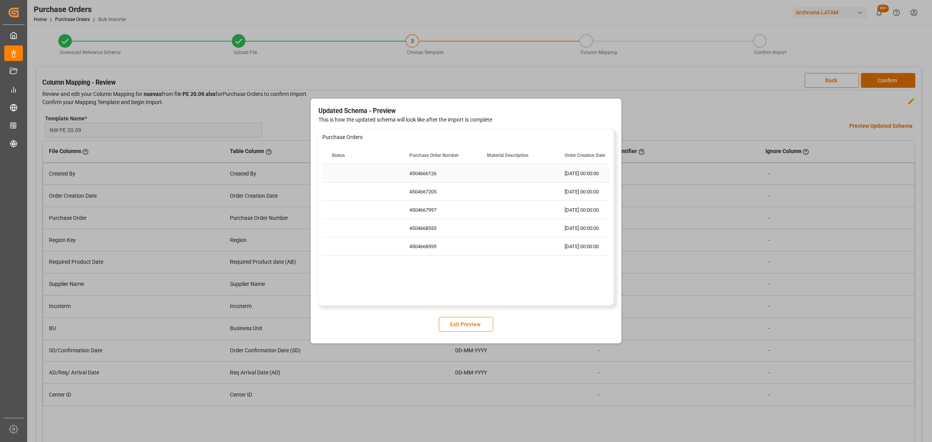
click at [451, 178] on div "4504666126" at bounding box center [439, 173] width 78 height 18
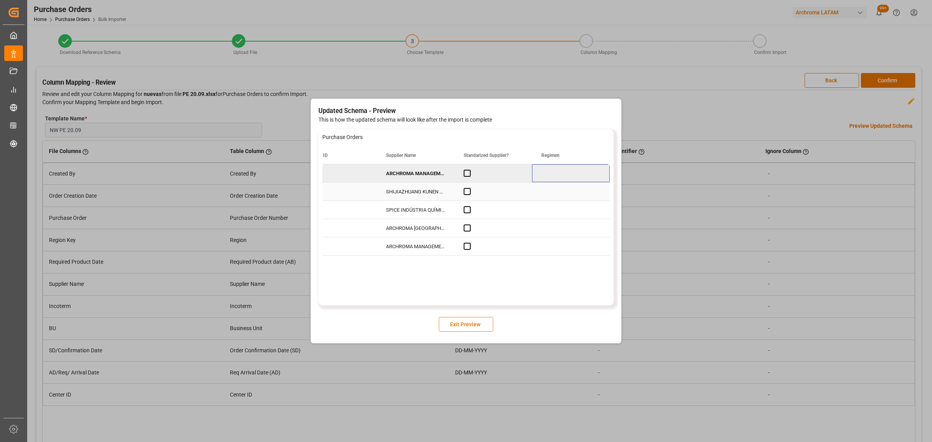
scroll to position [0, 1111]
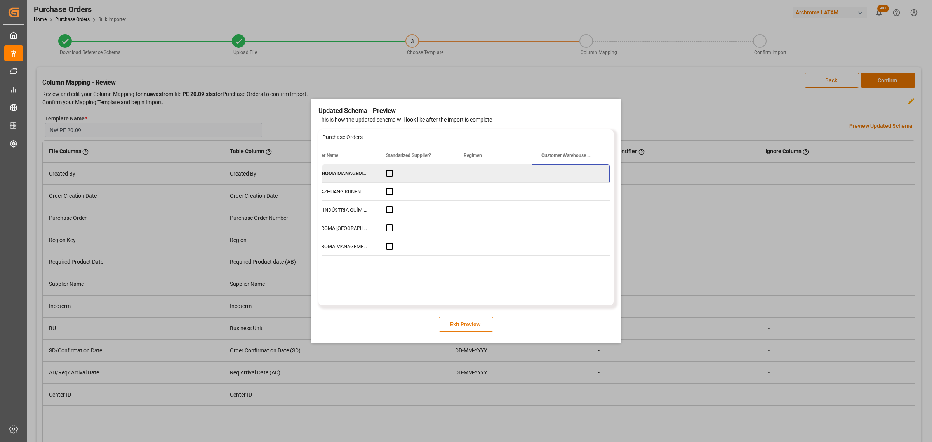
click at [476, 322] on button "Exit Preview" at bounding box center [466, 324] width 54 height 15
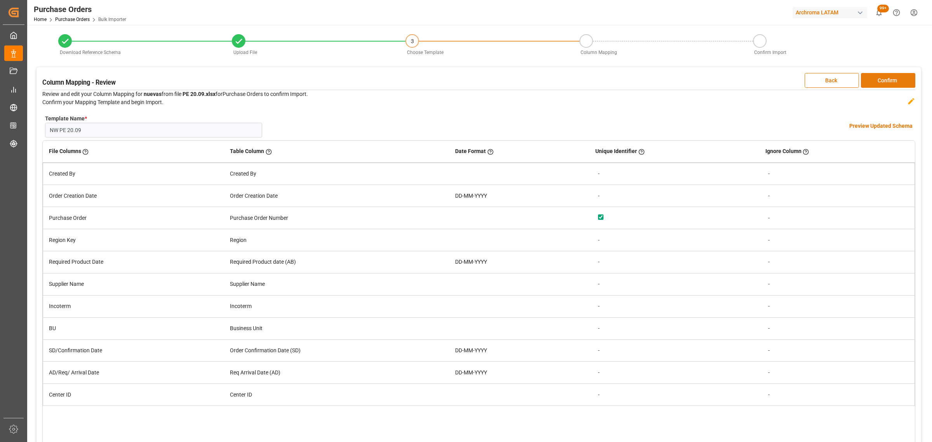
click at [896, 84] on button "Confirm" at bounding box center [888, 80] width 54 height 15
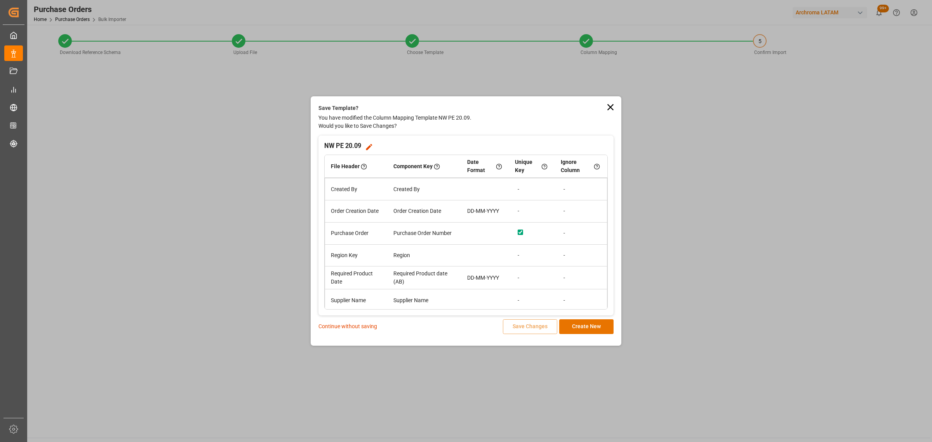
click at [364, 327] on p "Continue without saving" at bounding box center [348, 326] width 59 height 8
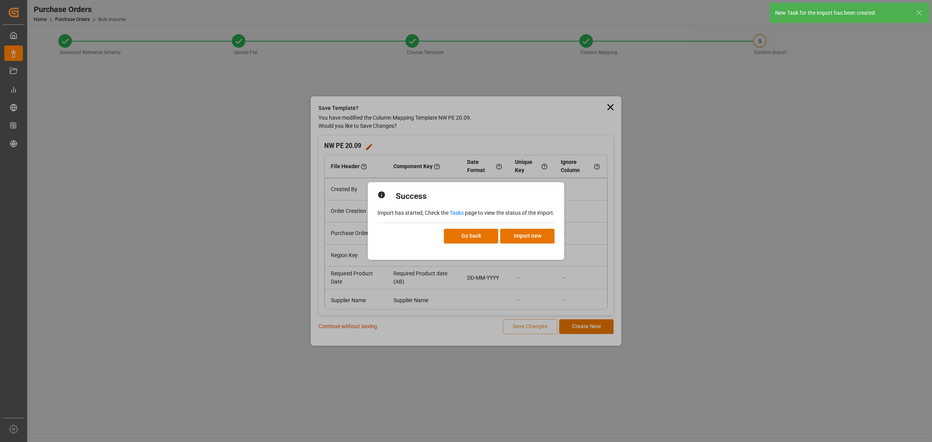
click at [461, 210] on link "Tasks" at bounding box center [457, 213] width 14 height 6
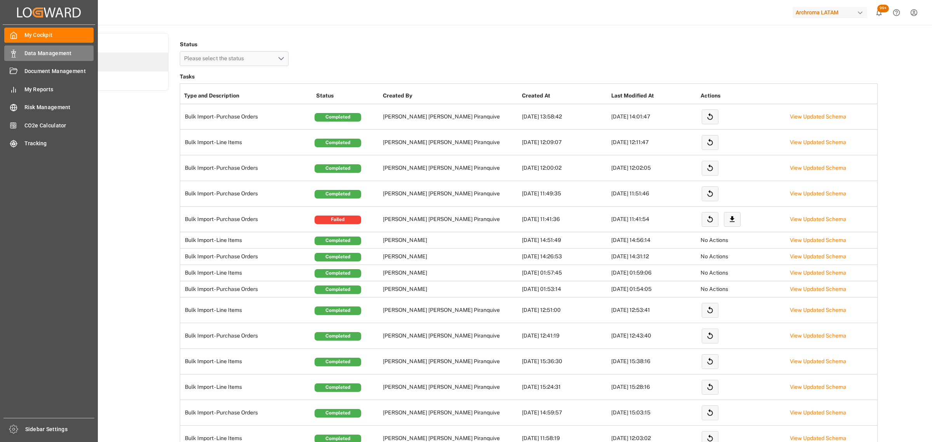
click at [17, 51] on div "Data Management Data Management" at bounding box center [48, 52] width 89 height 15
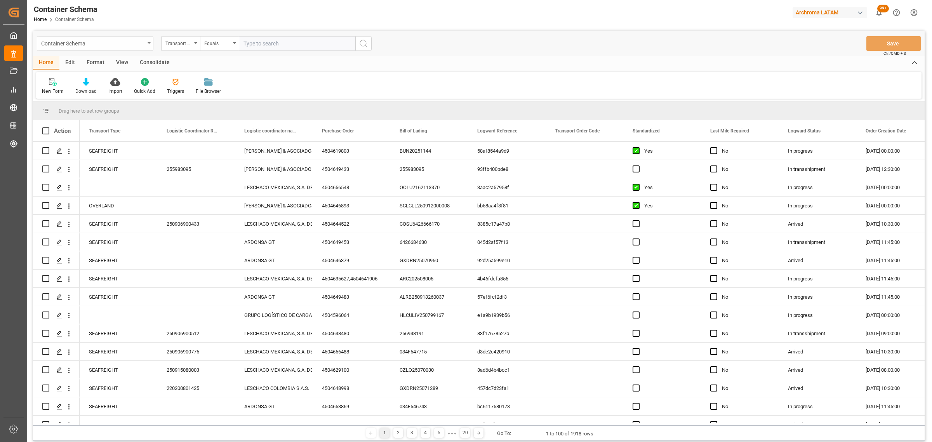
click at [147, 46] on div "Container Schema" at bounding box center [95, 43] width 117 height 15
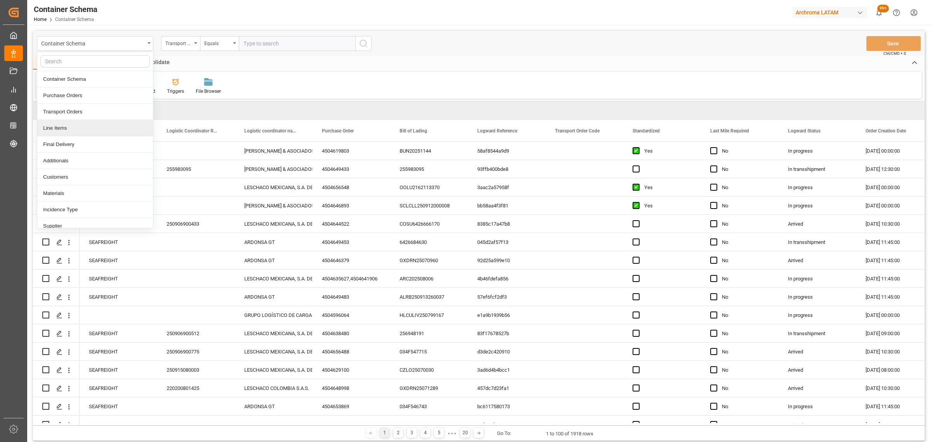
click at [76, 131] on div "Line Items" at bounding box center [95, 128] width 116 height 16
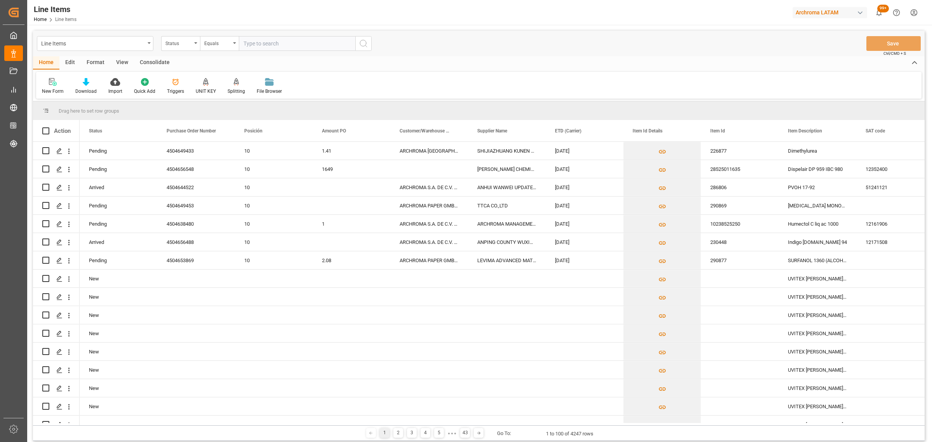
click at [181, 48] on div "Status" at bounding box center [180, 43] width 39 height 15
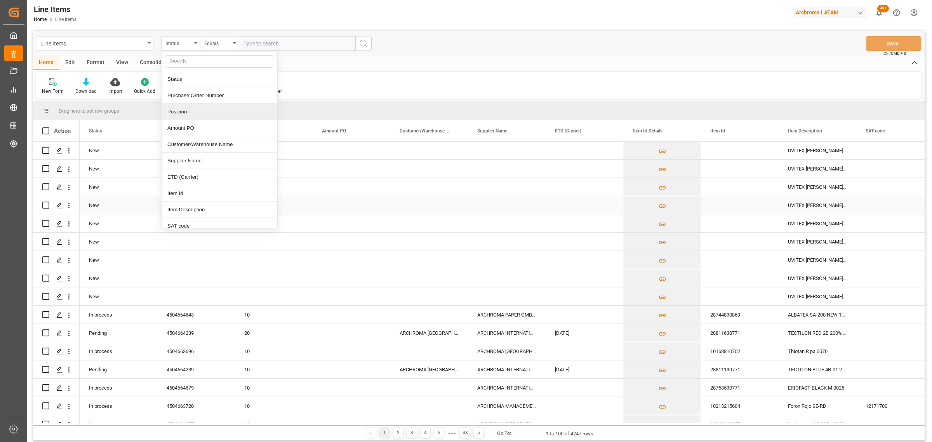
scroll to position [388, 0]
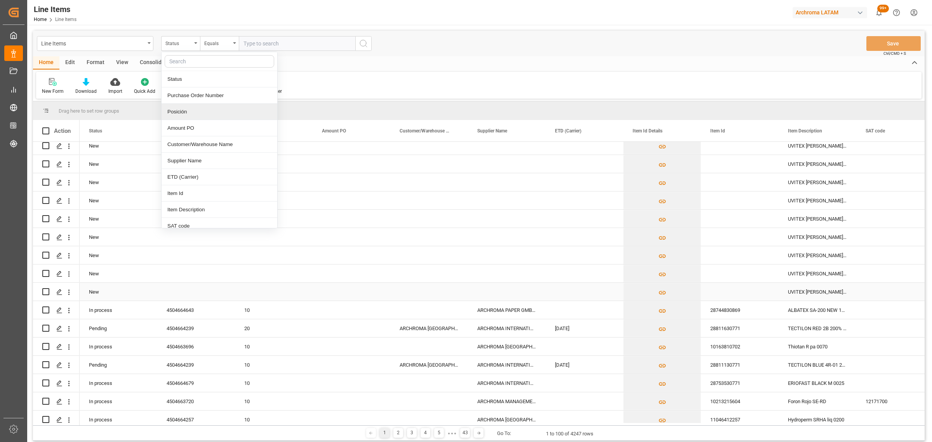
click at [804, 289] on div "UVITEX [PERSON_NAME] DRUM 60KG" at bounding box center [818, 292] width 78 height 18
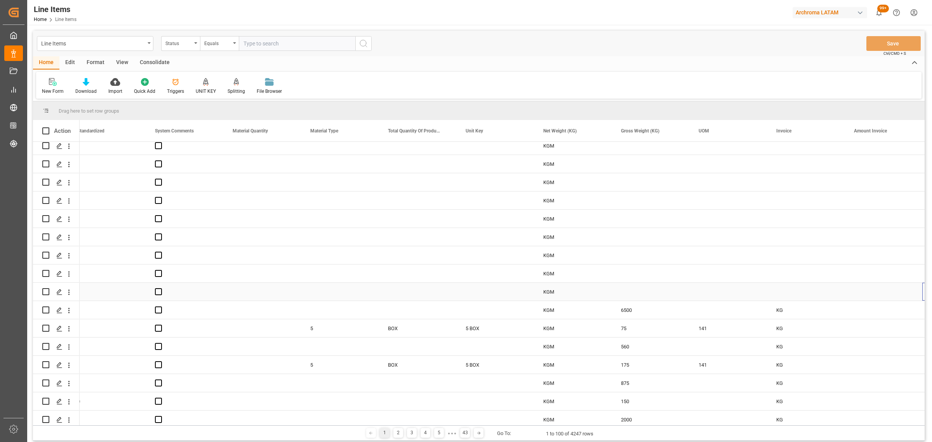
scroll to position [0, 1022]
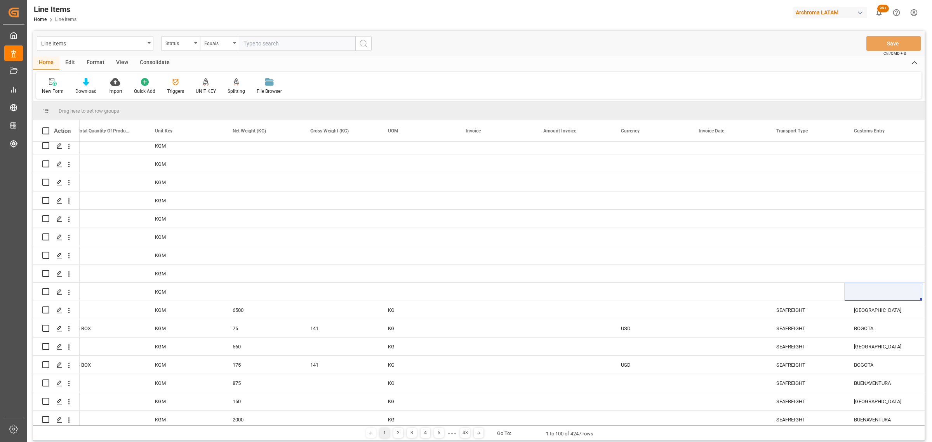
drag, startPoint x: 311, startPoint y: 425, endPoint x: 278, endPoint y: 426, distance: 33.0
click at [226, 421] on div "Drag here to set row groups Drag here to set column labels Action Material Type…" at bounding box center [479, 270] width 892 height 339
drag, startPoint x: 278, startPoint y: 425, endPoint x: 197, endPoint y: 419, distance: 80.7
click at [164, 420] on div "Drag here to set row groups Drag here to set column labels Action Material Type…" at bounding box center [479, 270] width 892 height 339
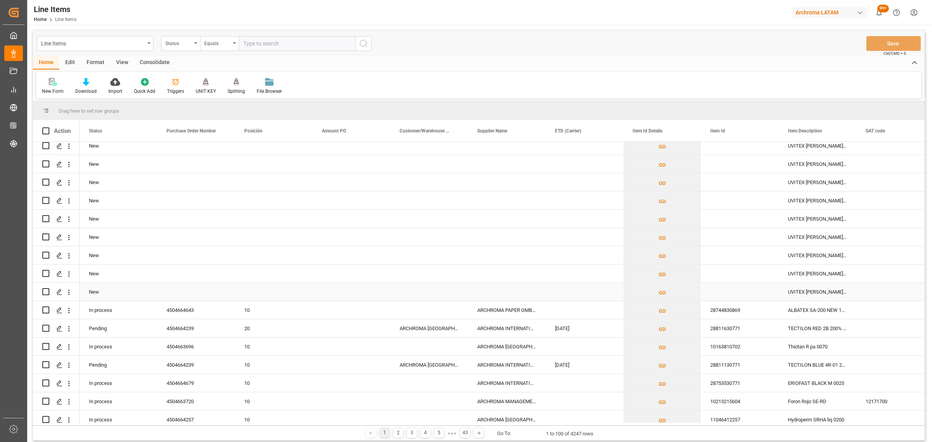
click at [45, 292] on input "Press Space to toggle row selection (unchecked)" at bounding box center [45, 291] width 7 height 7
checkbox input "true"
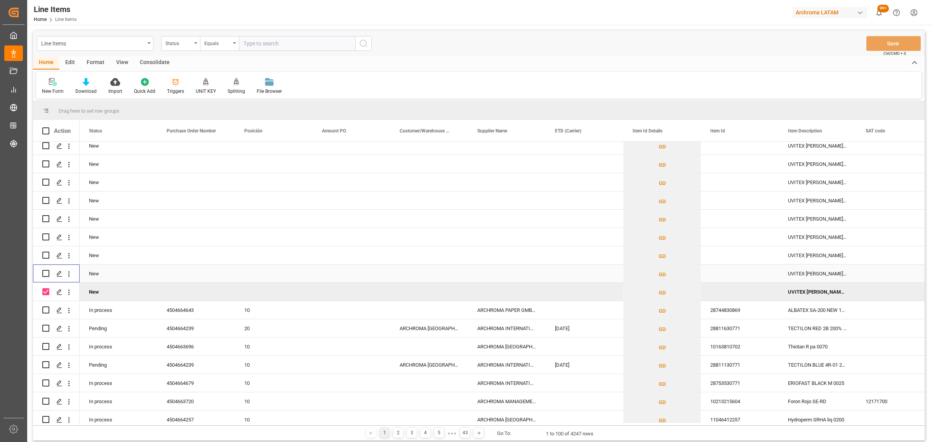
click at [45, 272] on input "Press Space to toggle row selection (unchecked)" at bounding box center [45, 273] width 7 height 7
checkbox input "true"
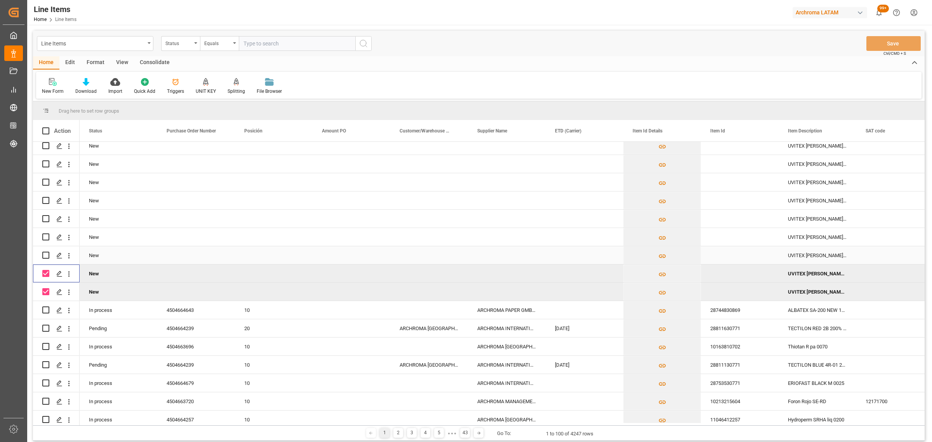
click at [45, 257] on input "Press Space to toggle row selection (unchecked)" at bounding box center [45, 255] width 7 height 7
checkbox input "true"
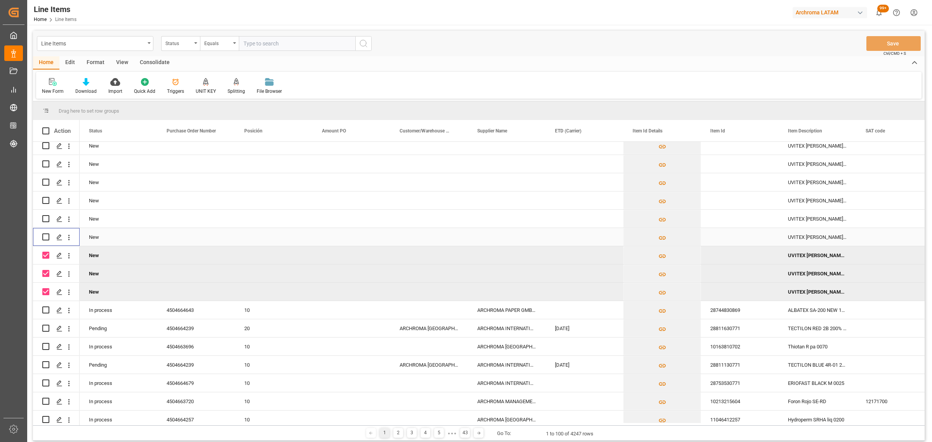
click at [45, 234] on input "Press Space to toggle row selection (unchecked)" at bounding box center [45, 236] width 7 height 7
checkbox input "true"
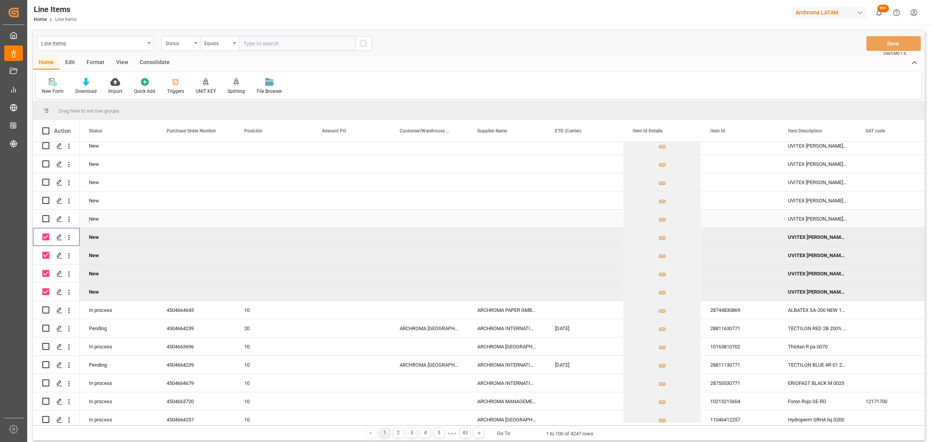
click at [47, 222] on div "Press SPACE to select this row." at bounding box center [45, 218] width 7 height 7
click at [47, 219] on input "Press Space to toggle row selection (unchecked)" at bounding box center [45, 218] width 7 height 7
checkbox input "true"
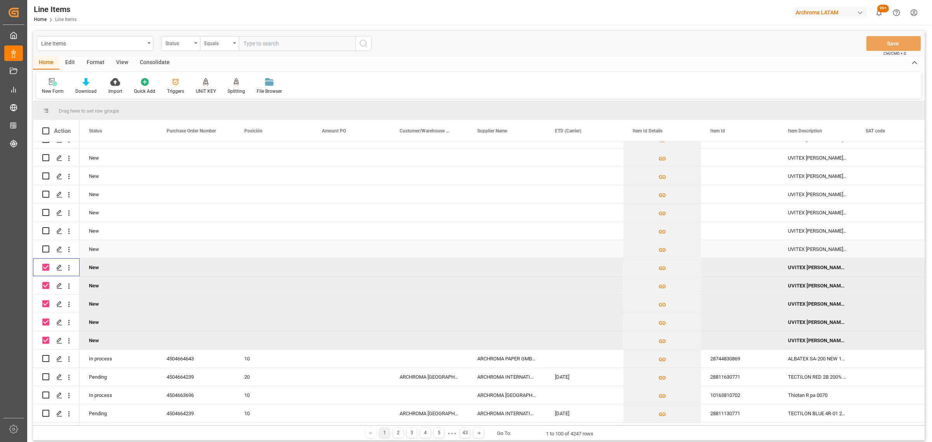
click at [47, 249] on input "Press Space to toggle row selection (unchecked)" at bounding box center [45, 248] width 7 height 7
checkbox input "true"
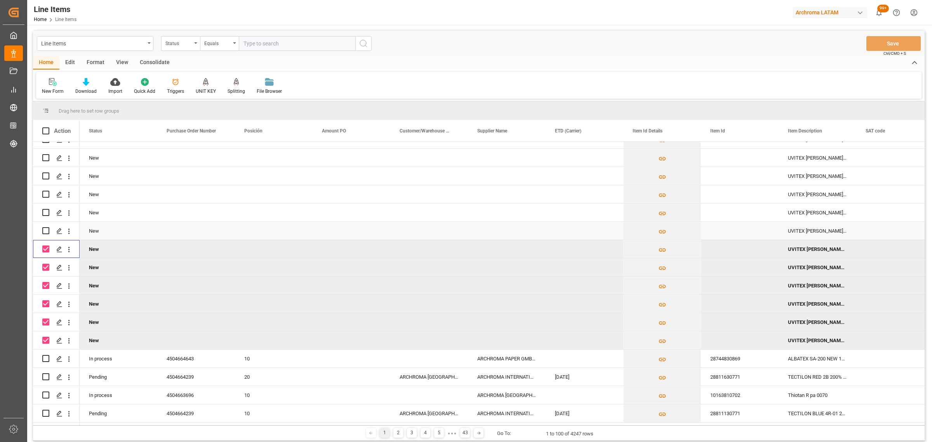
click at [47, 232] on input "Press Space to toggle row selection (unchecked)" at bounding box center [45, 230] width 7 height 7
checkbox input "true"
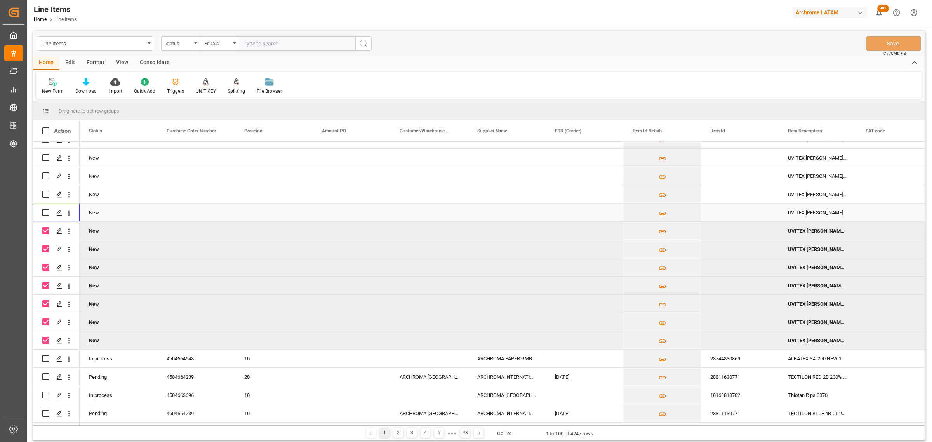
click at [46, 212] on input "Press Space to toggle row selection (unchecked)" at bounding box center [45, 212] width 7 height 7
checkbox input "true"
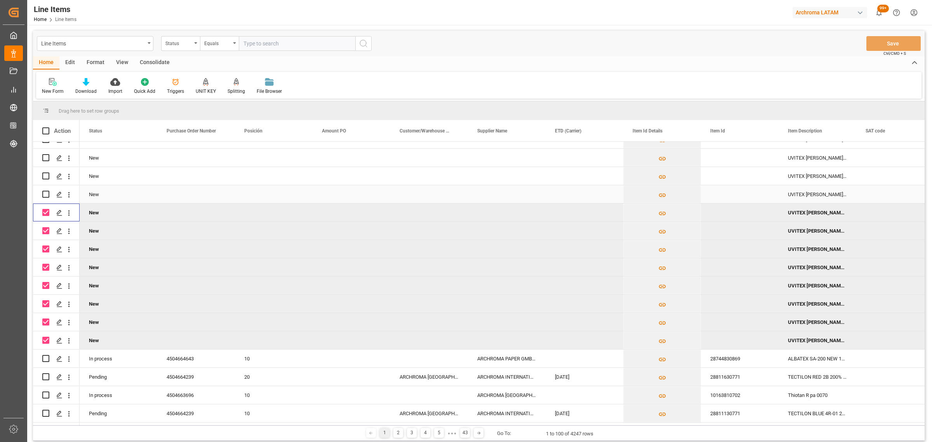
click at [46, 193] on input "Press Space to toggle row selection (unchecked)" at bounding box center [45, 194] width 7 height 7
checkbox input "true"
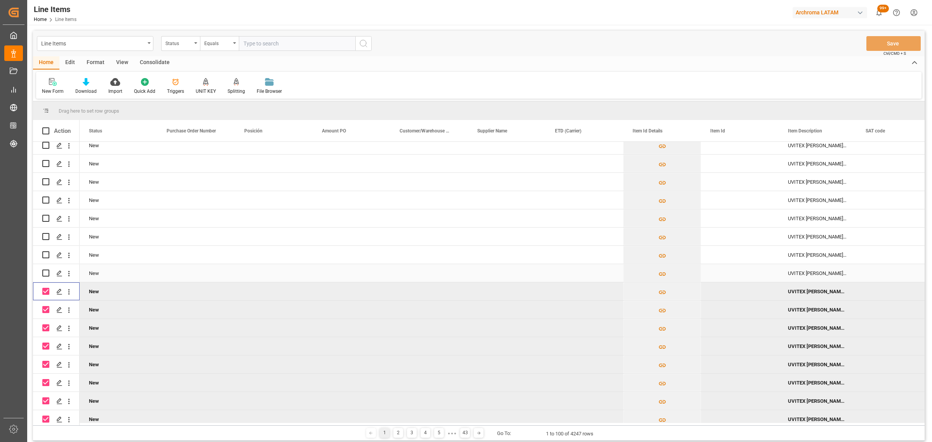
click at [48, 271] on input "Press Space to toggle row selection (unchecked)" at bounding box center [45, 273] width 7 height 7
checkbox input "true"
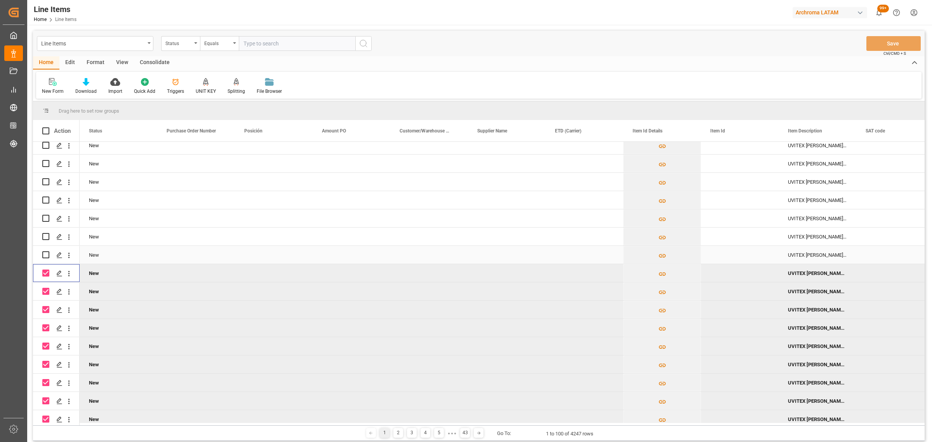
click at [45, 254] on input "Press Space to toggle row selection (unchecked)" at bounding box center [45, 254] width 7 height 7
checkbox input "true"
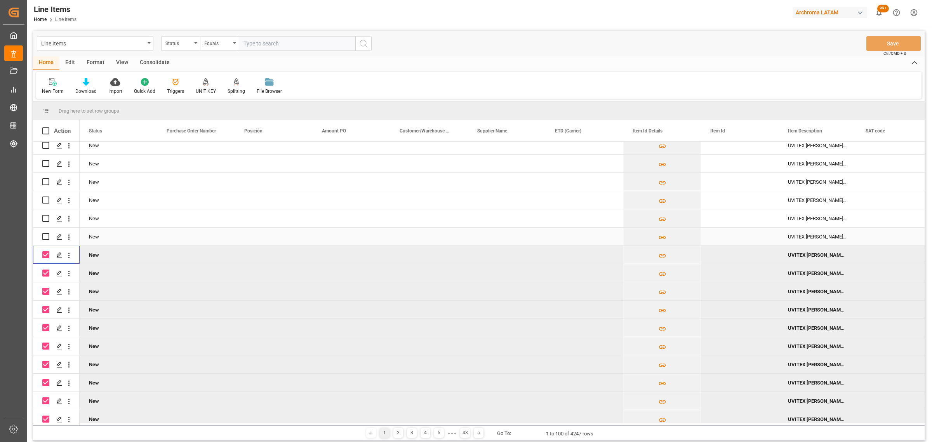
click at [47, 235] on input "Press Space to toggle row selection (unchecked)" at bounding box center [45, 236] width 7 height 7
checkbox input "true"
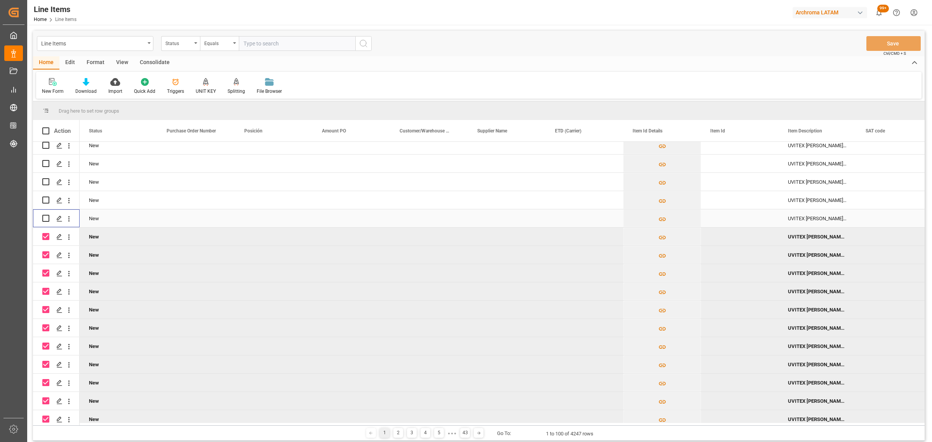
click at [47, 217] on input "Press Space to toggle row selection (unchecked)" at bounding box center [45, 218] width 7 height 7
checkbox input "true"
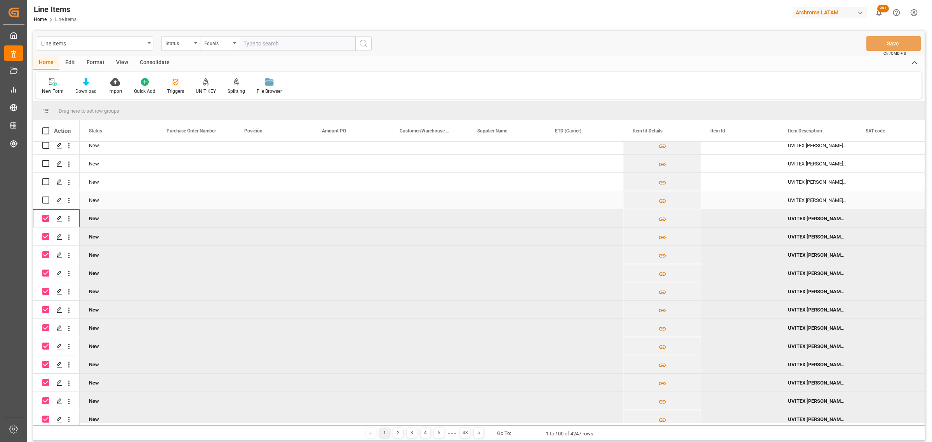
click at [47, 206] on div "Press SPACE to select this row." at bounding box center [45, 200] width 7 height 18
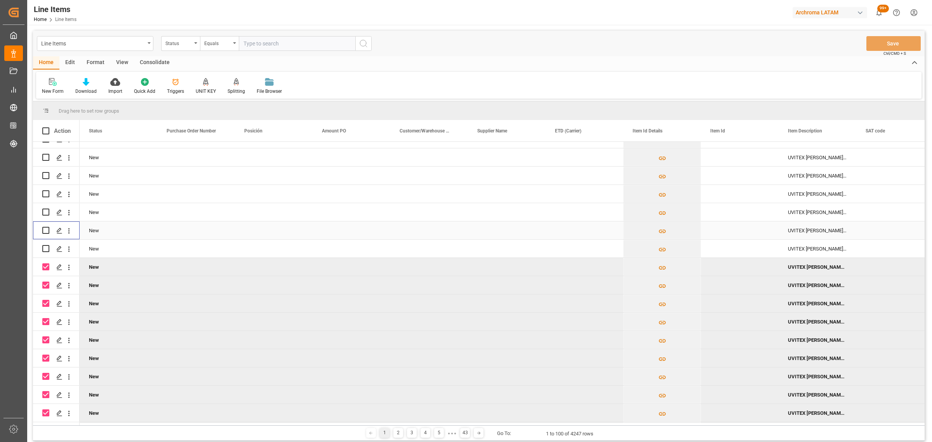
click at [45, 232] on input "Press Space to toggle row selection (unchecked)" at bounding box center [45, 230] width 7 height 7
checkbox input "true"
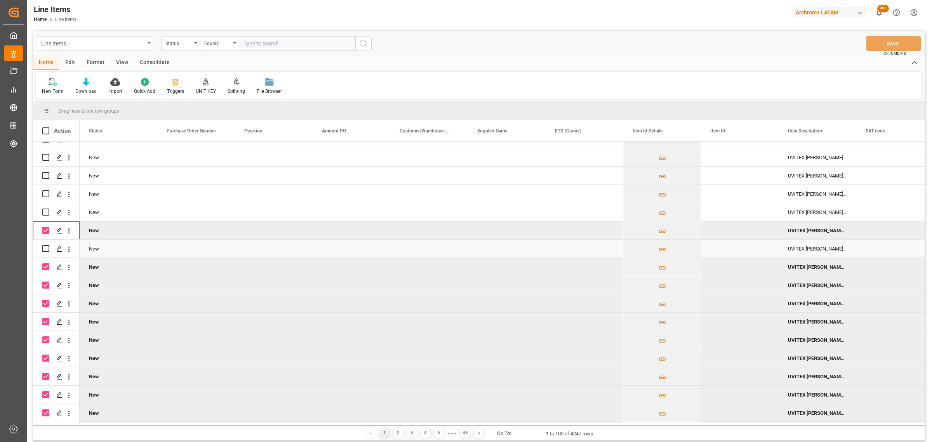
click at [45, 249] on input "Press Space to toggle row selection (unchecked)" at bounding box center [45, 248] width 7 height 7
checkbox input "true"
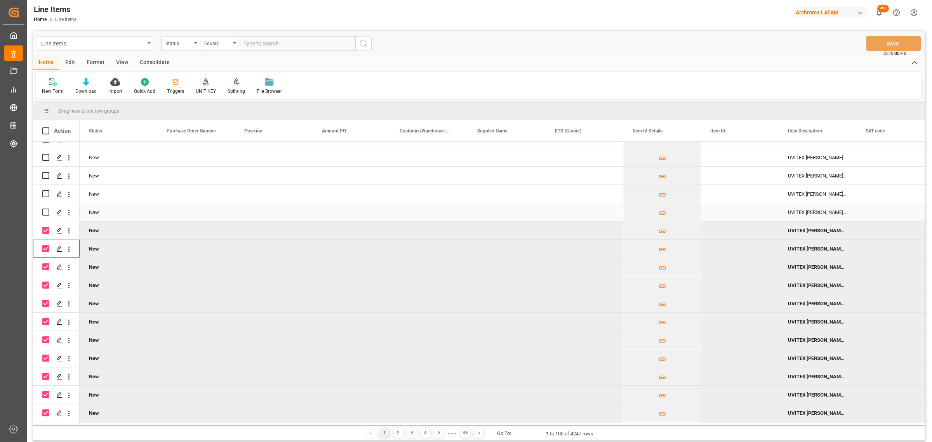
click at [46, 212] on input "Press Space to toggle row selection (unchecked)" at bounding box center [45, 212] width 7 height 7
checkbox input "true"
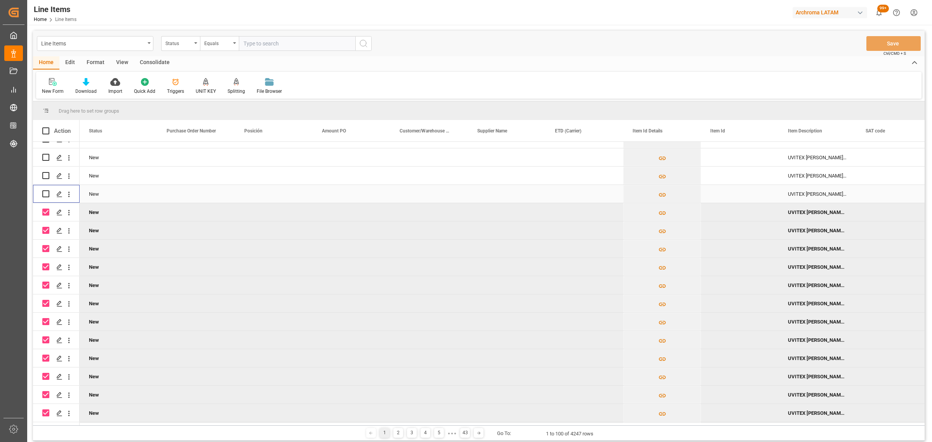
click at [45, 193] on input "Press Space to toggle row selection (unchecked)" at bounding box center [45, 193] width 7 height 7
checkbox input "true"
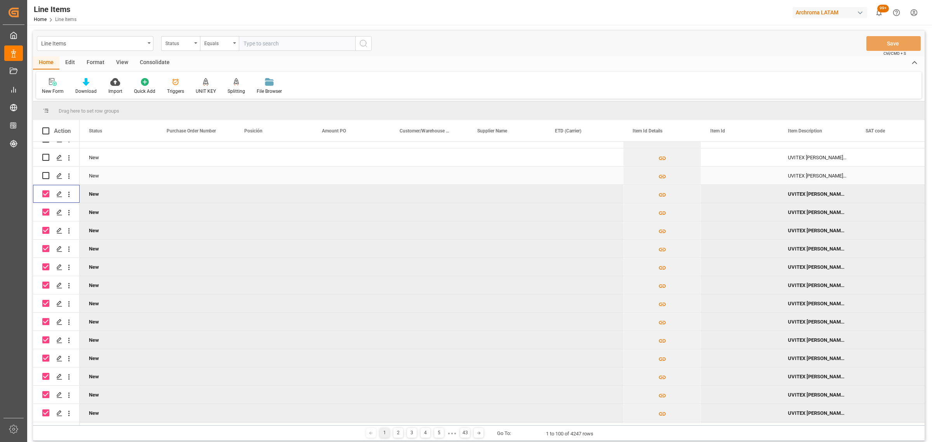
click at [48, 177] on input "Press Space to toggle row selection (unchecked)" at bounding box center [45, 175] width 7 height 7
checkbox input "true"
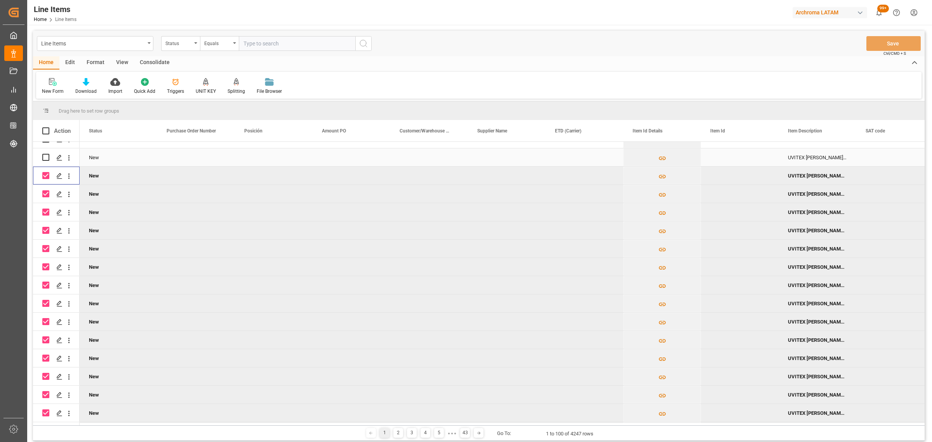
click at [45, 161] on div "Press SPACE to select this row." at bounding box center [45, 157] width 7 height 18
click at [44, 158] on input "Press Space to toggle row selection (unchecked)" at bounding box center [45, 157] width 7 height 7
checkbox input "true"
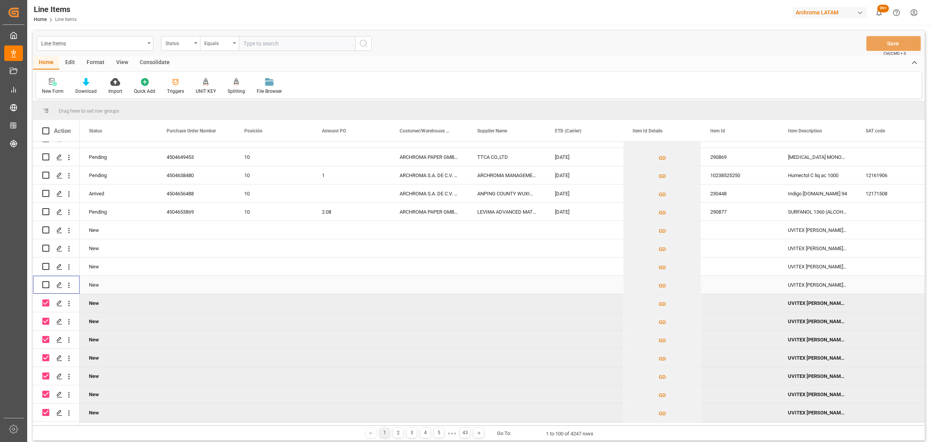
click at [45, 283] on input "Press Space to toggle row selection (unchecked)" at bounding box center [45, 284] width 7 height 7
checkbox input "true"
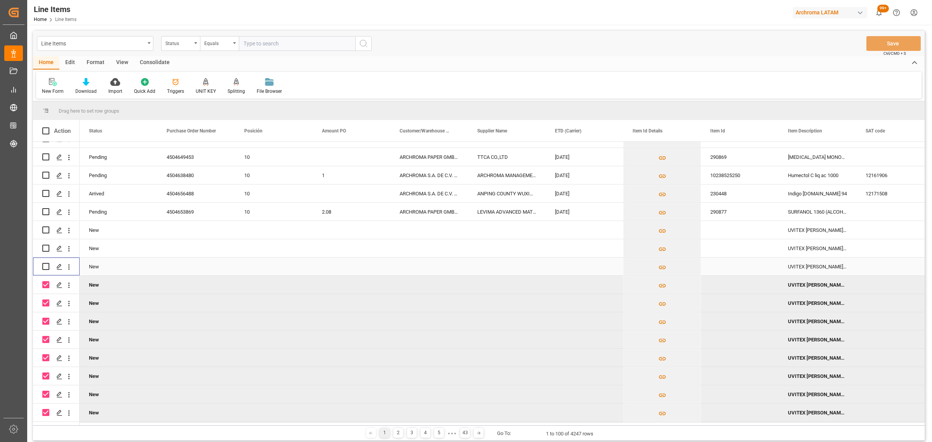
click at [47, 264] on input "Press Space to toggle row selection (unchecked)" at bounding box center [45, 266] width 7 height 7
checkbox input "true"
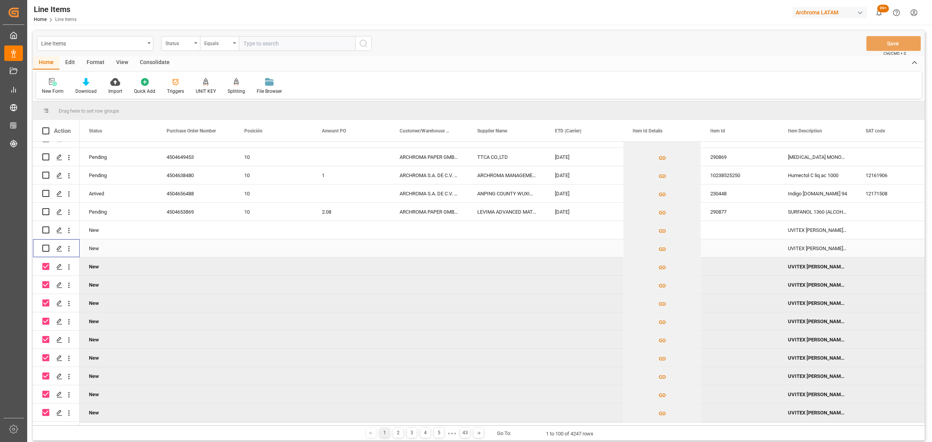
click at [45, 247] on input "Press Space to toggle row selection (unchecked)" at bounding box center [45, 248] width 7 height 7
checkbox input "true"
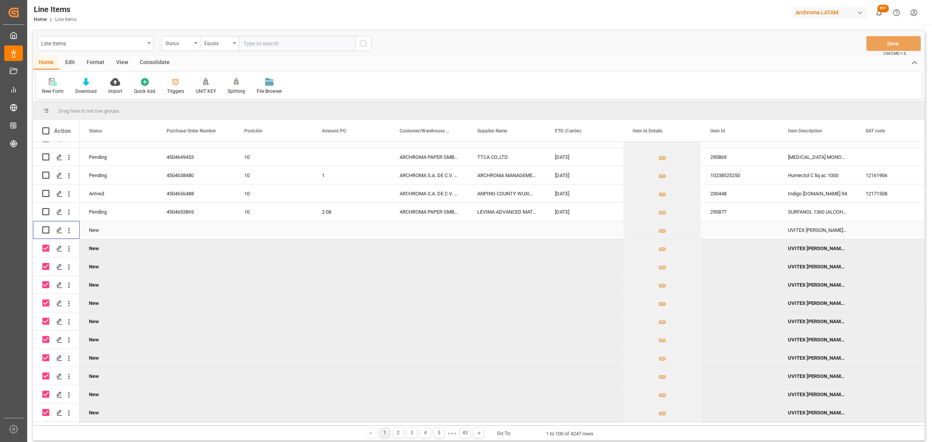
click at [45, 228] on input "Press Space to toggle row selection (unchecked)" at bounding box center [45, 229] width 7 height 7
checkbox input "true"
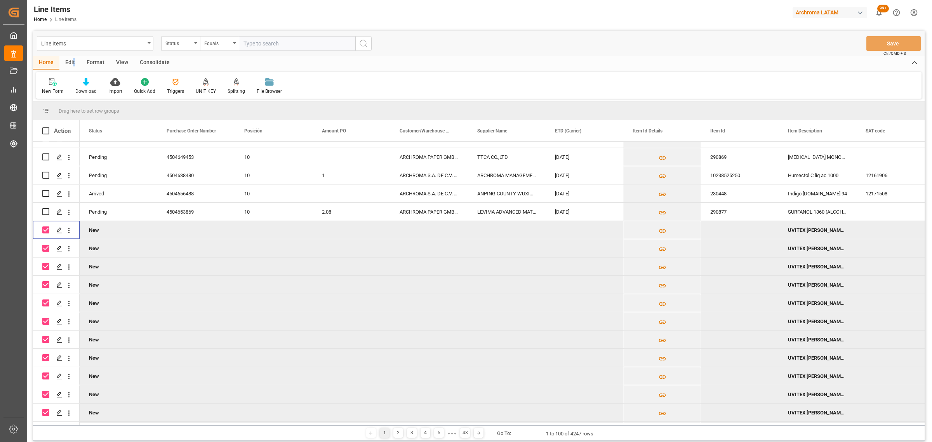
click at [73, 61] on div "Edit" at bounding box center [69, 62] width 21 height 13
click at [129, 82] on div at bounding box center [122, 82] width 23 height 8
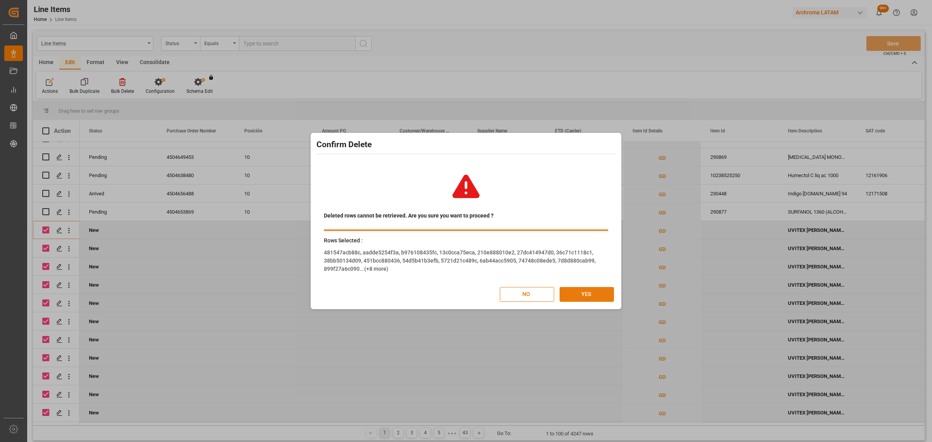
click at [595, 291] on button "YES" at bounding box center [587, 294] width 54 height 15
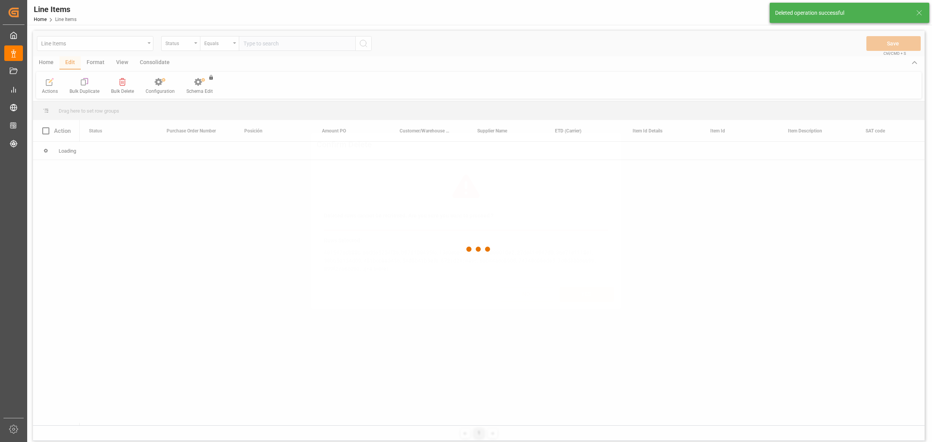
scroll to position [0, 0]
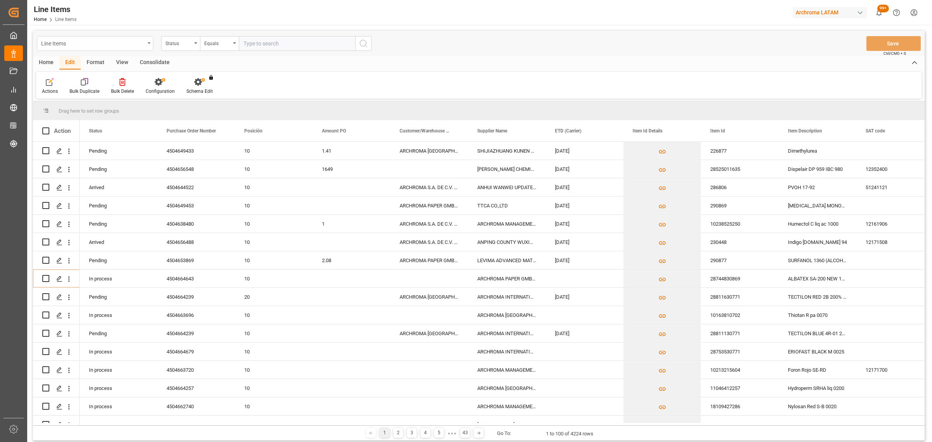
click at [132, 50] on div "Line Items" at bounding box center [95, 43] width 117 height 15
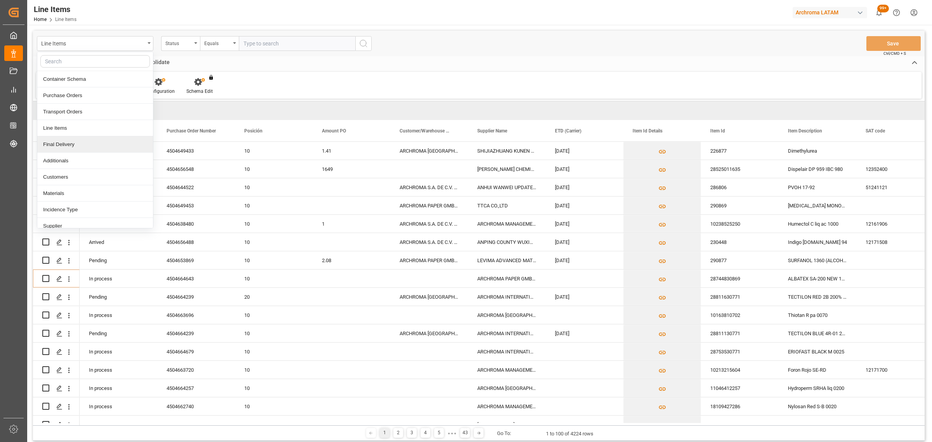
click at [67, 145] on div "Final Delivery" at bounding box center [95, 144] width 116 height 16
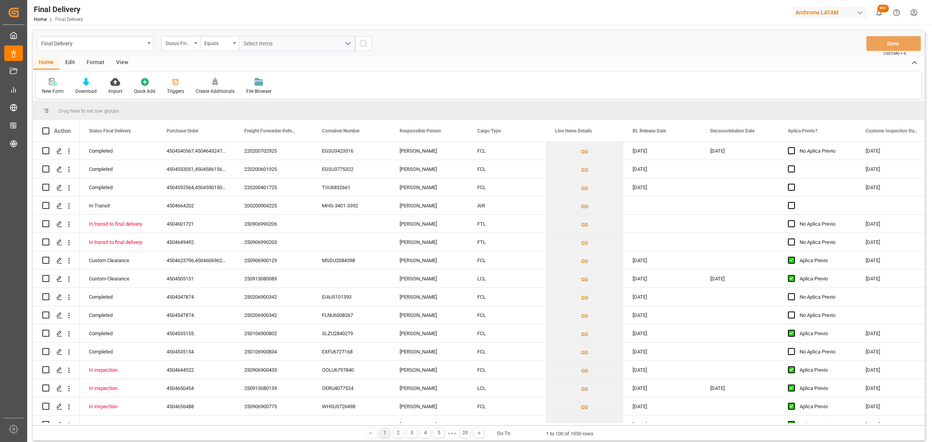
click at [136, 51] on div "Final Delivery Status Final Delivery Equals Select Items Save Ctrl/CMD + S" at bounding box center [479, 44] width 892 height 26
click at [138, 43] on div "Final Delivery" at bounding box center [93, 43] width 104 height 10
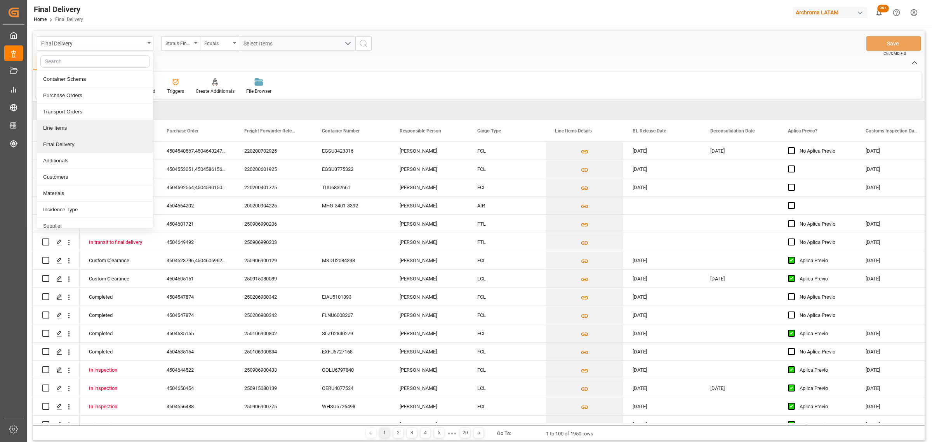
click at [67, 133] on div "Line Items" at bounding box center [95, 128] width 116 height 16
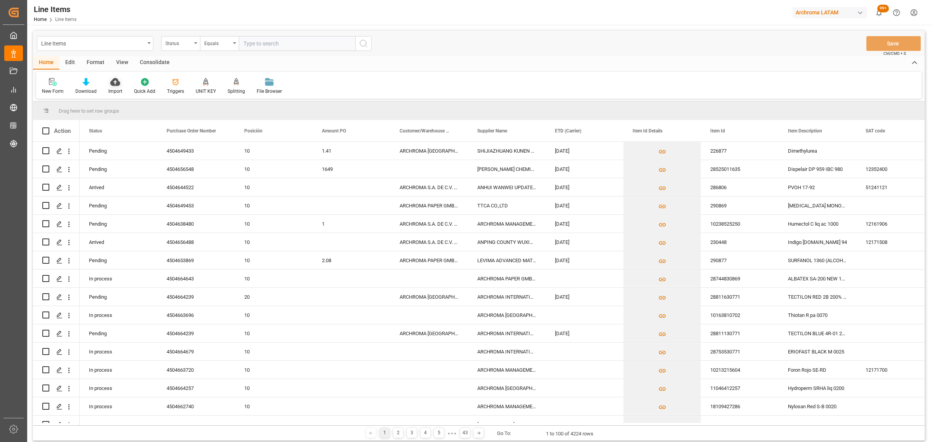
click at [113, 78] on icon at bounding box center [115, 82] width 10 height 8
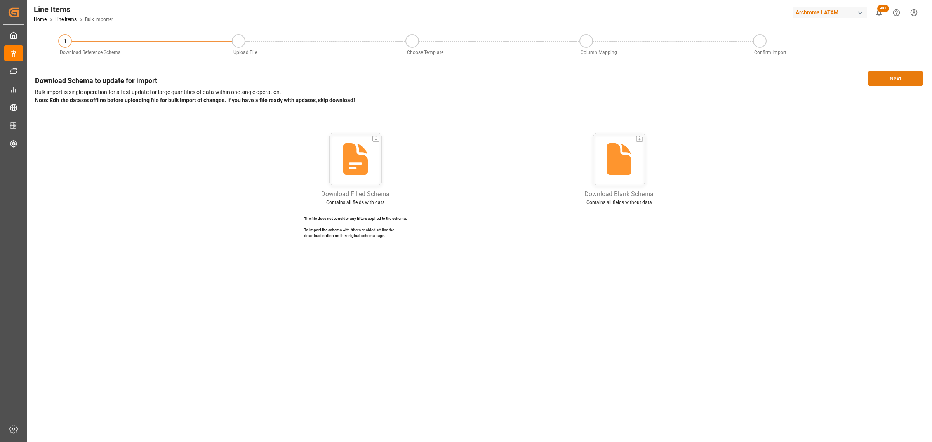
click at [888, 82] on button "Next" at bounding box center [896, 78] width 54 height 15
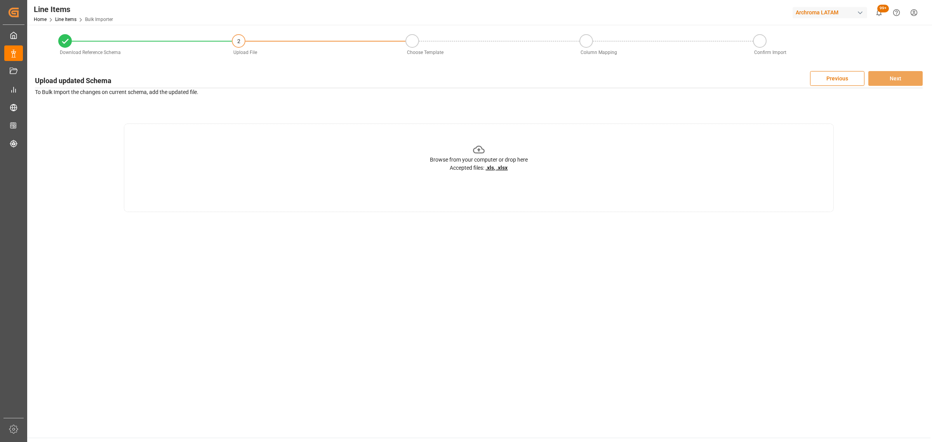
click at [502, 150] on div "Browse from your computer or drop here Accepted files: .xls, .xlsx" at bounding box center [479, 158] width 98 height 28
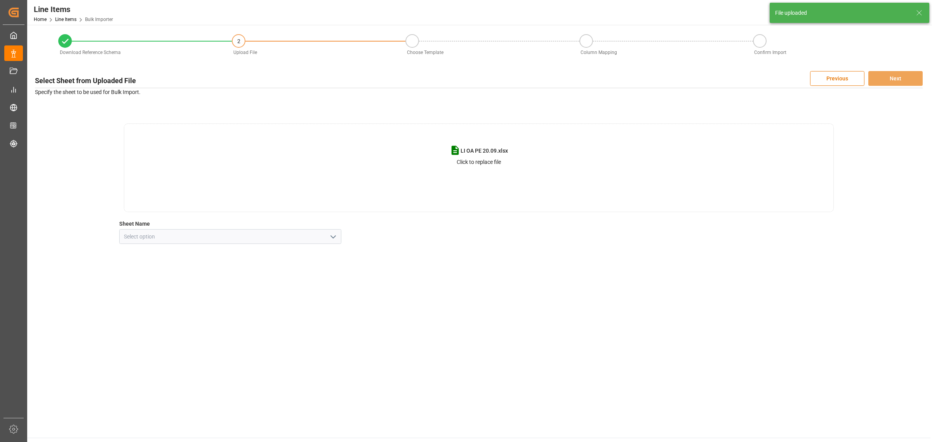
click at [331, 239] on icon "open menu" at bounding box center [333, 236] width 9 height 9
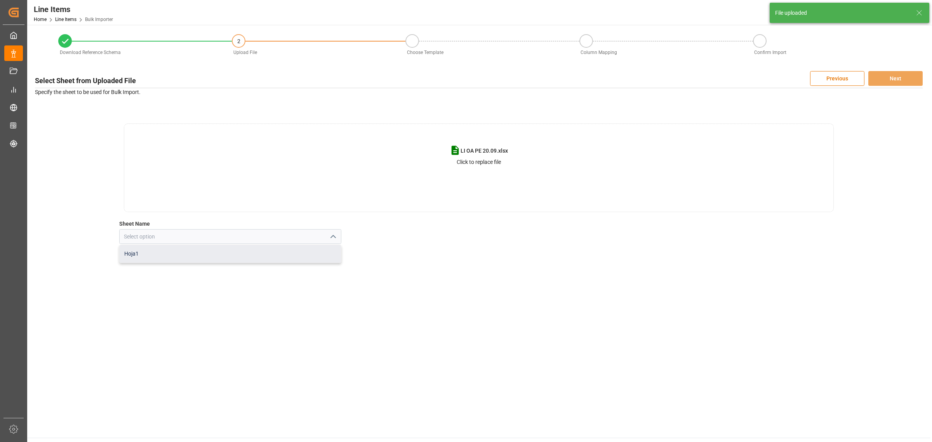
click at [245, 262] on div "Hoja1" at bounding box center [230, 254] width 222 height 18
click at [251, 256] on div "Hoja1" at bounding box center [230, 253] width 221 height 17
type input "Hoja1"
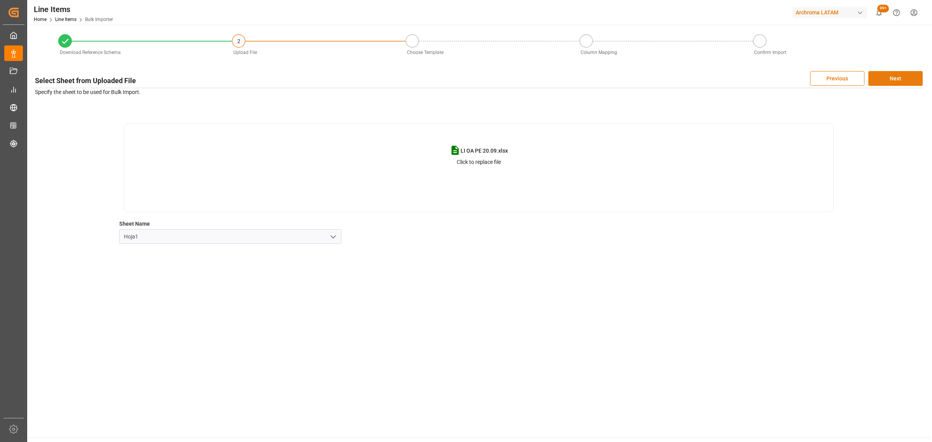
click at [894, 78] on button "Next" at bounding box center [896, 78] width 54 height 15
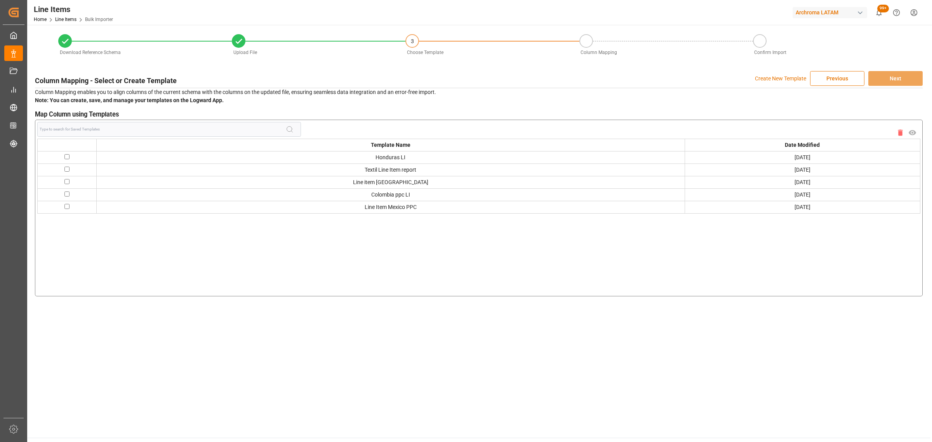
click at [758, 78] on p "Create New Template" at bounding box center [780, 78] width 51 height 15
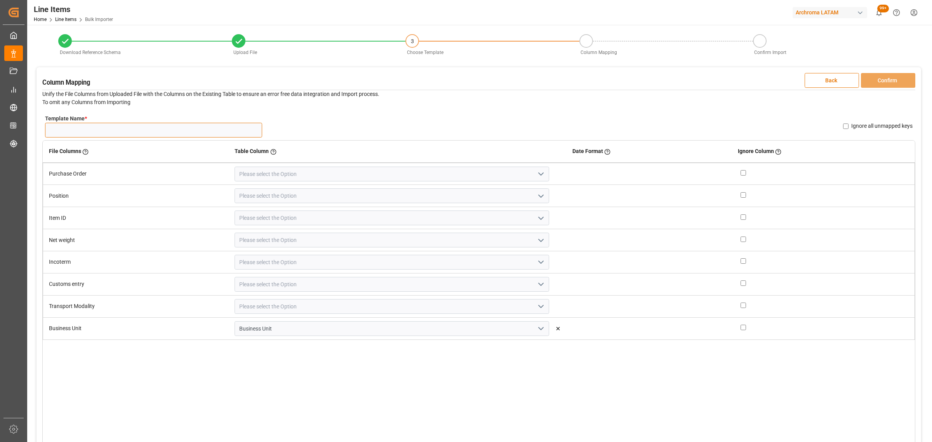
click at [169, 129] on input "Template Name *" at bounding box center [153, 130] width 217 height 15
type input "NEW LI 20.09 PE"
click at [536, 171] on icon "open menu" at bounding box center [540, 173] width 9 height 9
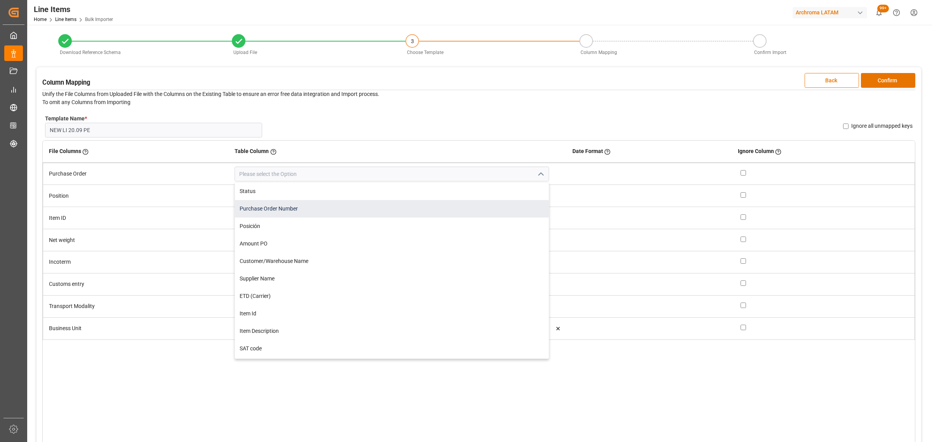
click at [316, 205] on div "Purchase Order Number" at bounding box center [391, 208] width 313 height 17
type input "Purchase Order Number"
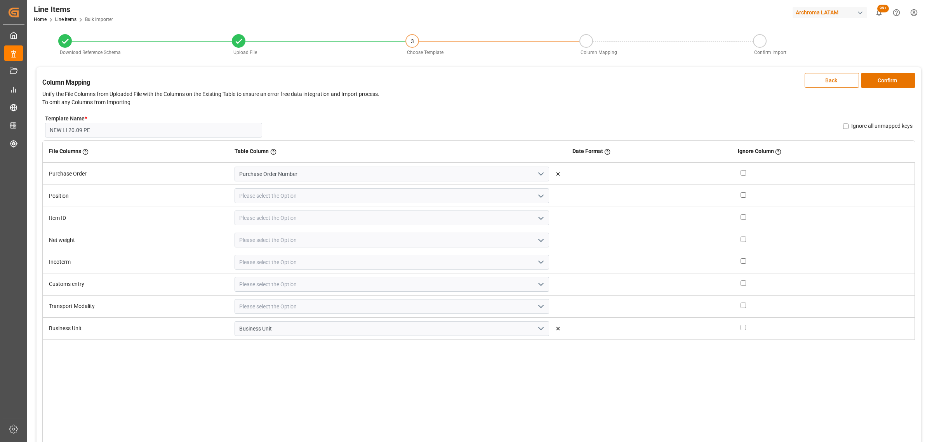
click at [536, 197] on icon "open menu" at bounding box center [540, 196] width 9 height 9
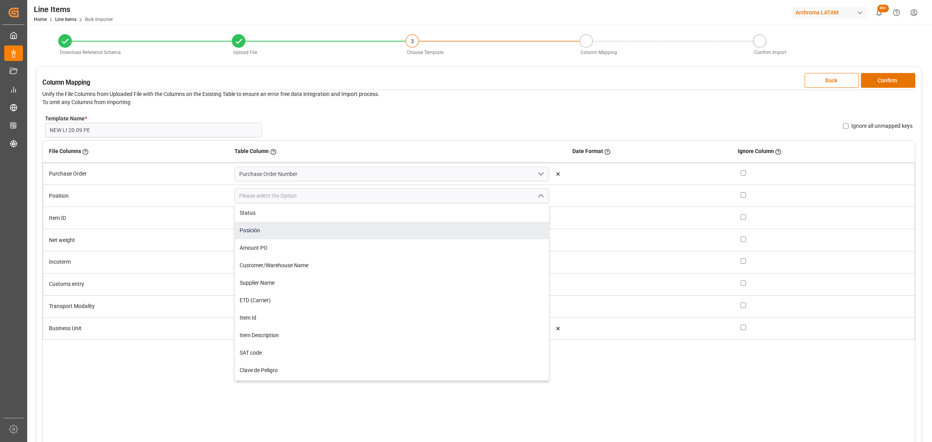
click at [311, 232] on div "Posición" at bounding box center [391, 230] width 313 height 17
type input "Posición"
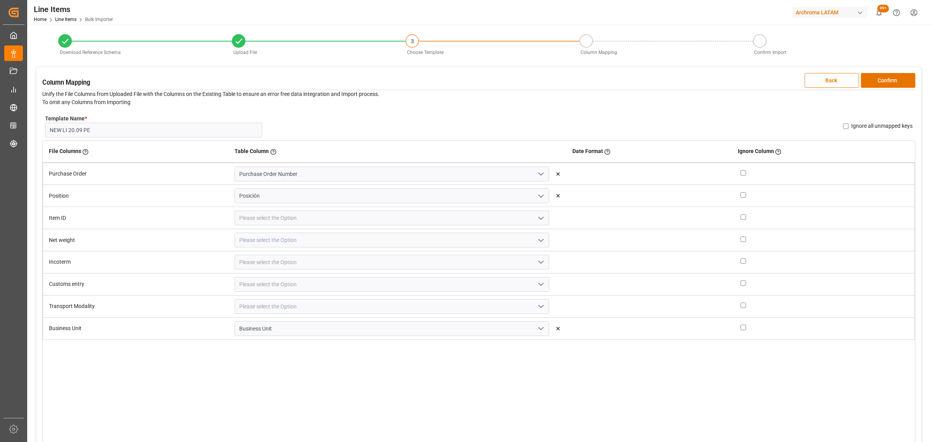
click at [536, 220] on icon "open menu" at bounding box center [540, 218] width 9 height 9
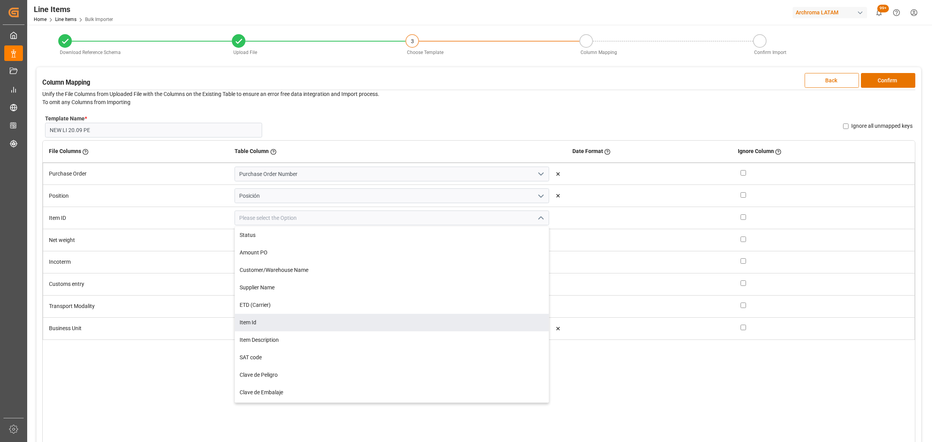
drag, startPoint x: 278, startPoint y: 323, endPoint x: 300, endPoint y: 311, distance: 25.5
click at [278, 323] on div "Item Id" at bounding box center [391, 322] width 313 height 17
type input "Item Id"
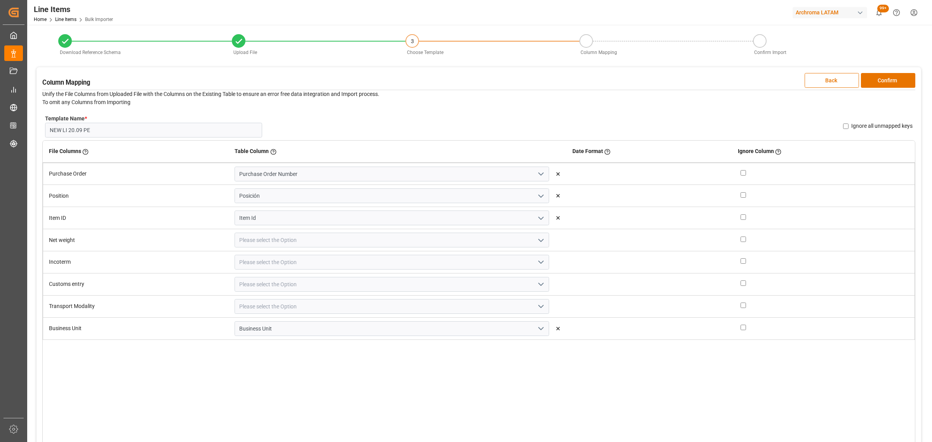
click at [536, 242] on icon "open menu" at bounding box center [540, 240] width 9 height 9
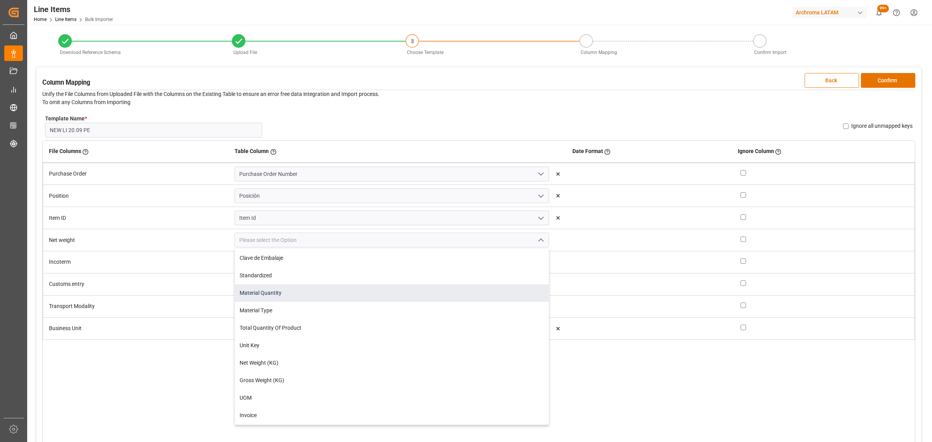
scroll to position [194, 0]
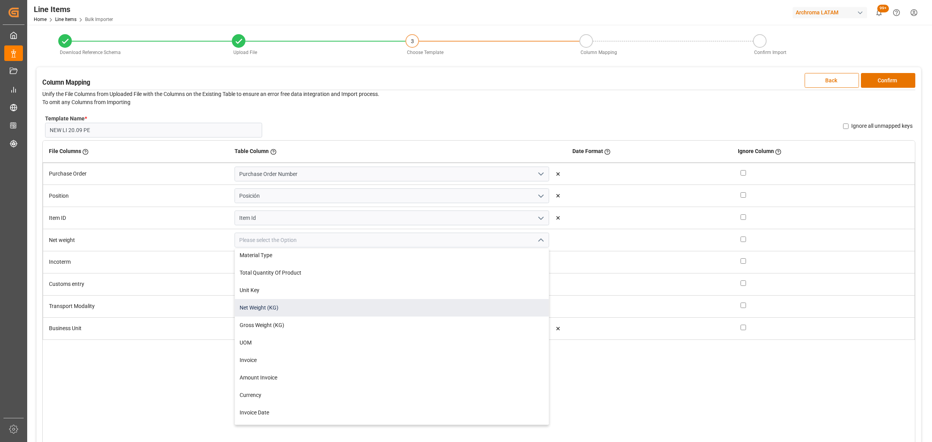
click at [272, 305] on div "Net Weight (KG)" at bounding box center [391, 307] width 313 height 17
type input "Net Weight (KG)"
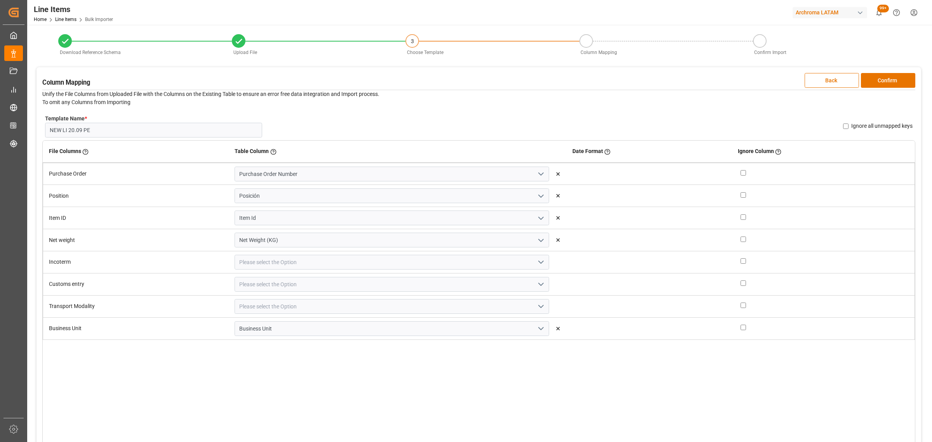
click at [539, 262] on polyline "open menu" at bounding box center [541, 262] width 5 height 2
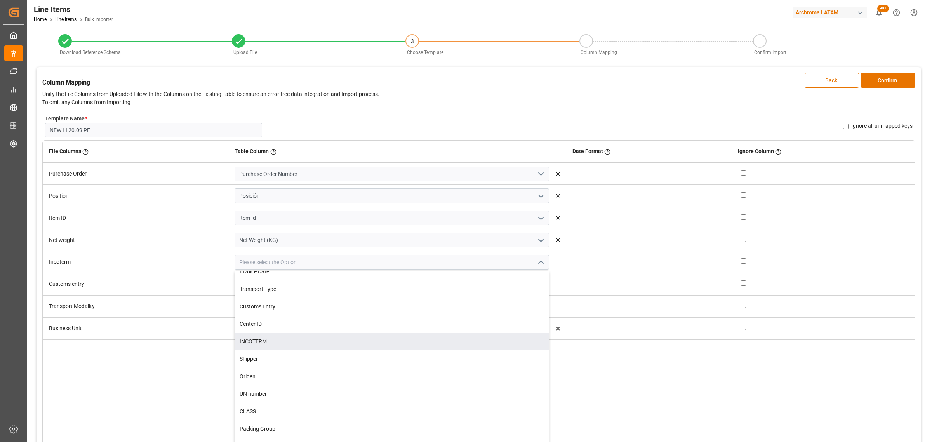
click at [278, 343] on div "INCOTERM" at bounding box center [391, 341] width 313 height 17
type input "INCOTERM"
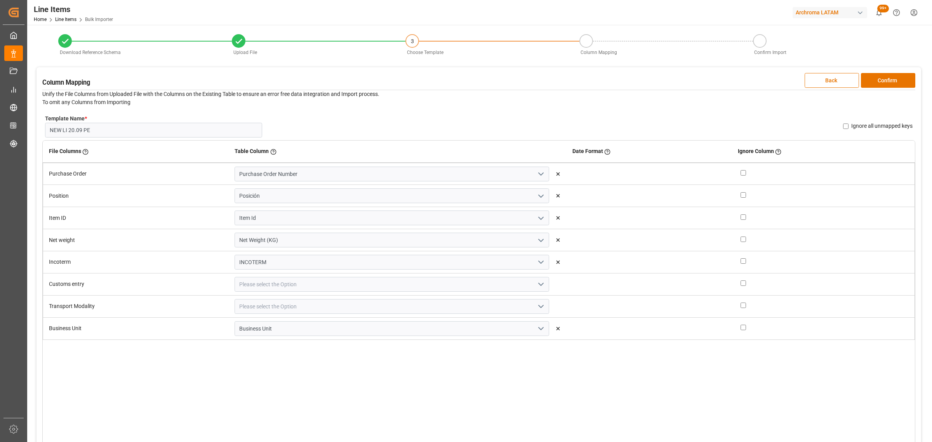
click at [536, 282] on icon "open menu" at bounding box center [540, 284] width 9 height 9
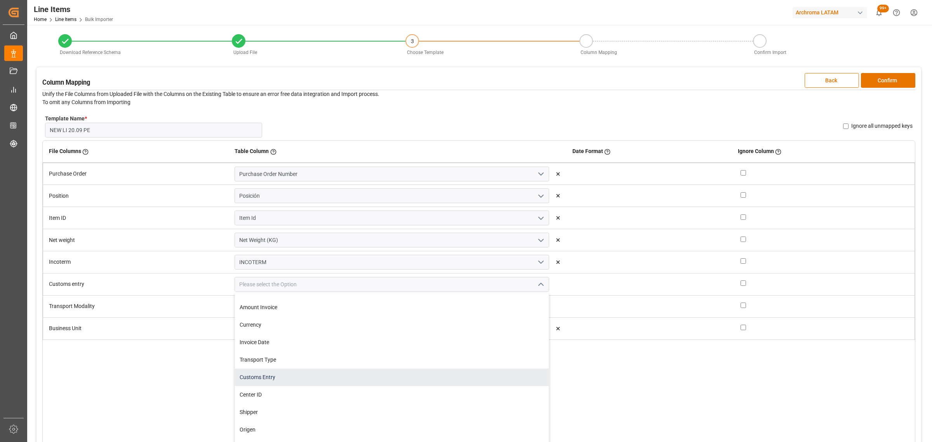
click at [309, 373] on div "Customs Entry" at bounding box center [391, 377] width 313 height 17
type input "Customs Entry"
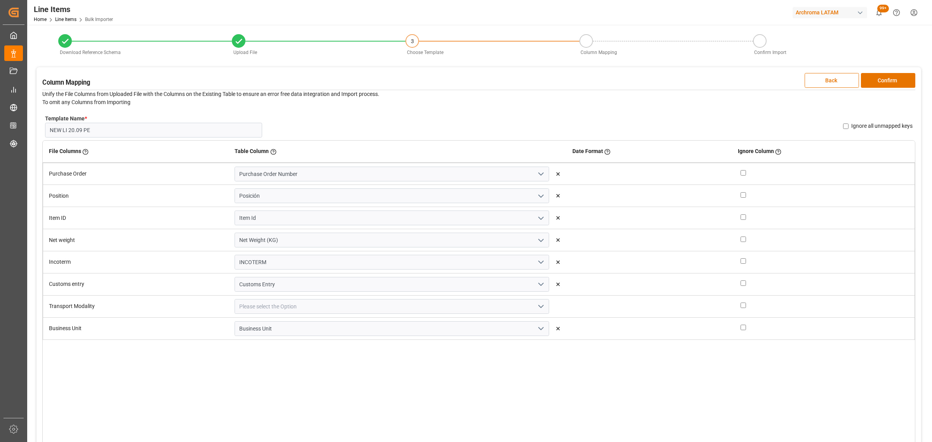
click at [536, 304] on icon "open menu" at bounding box center [540, 306] width 9 height 9
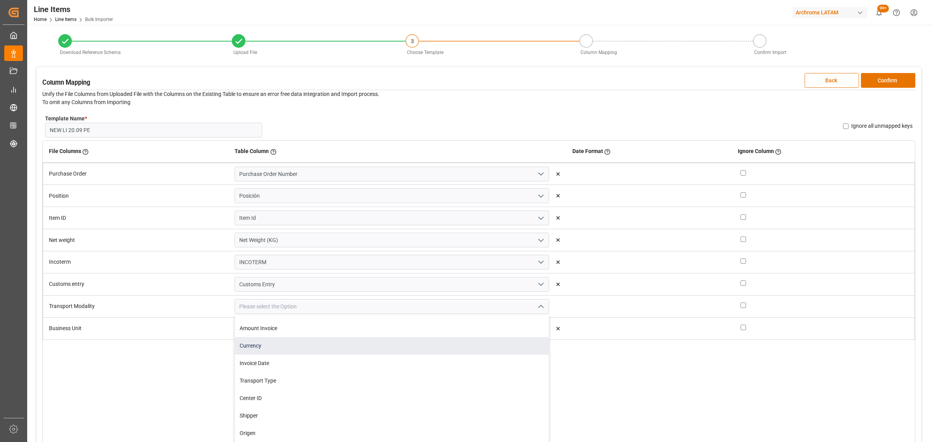
scroll to position [340, 0]
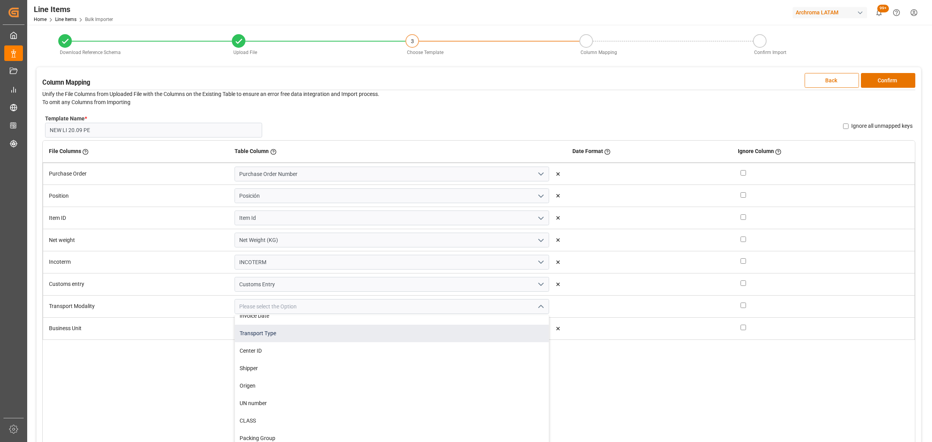
click at [287, 331] on div "Transport Type" at bounding box center [391, 333] width 313 height 17
type input "Transport Type"
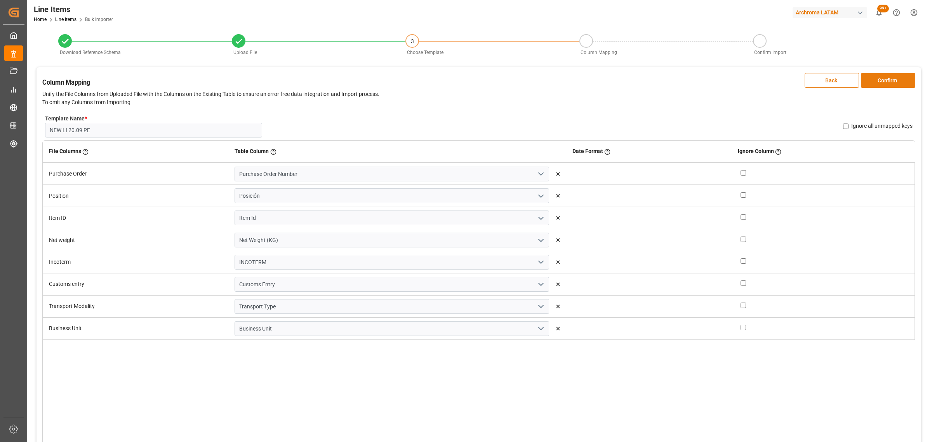
click at [888, 85] on button "Confirm" at bounding box center [888, 80] width 54 height 15
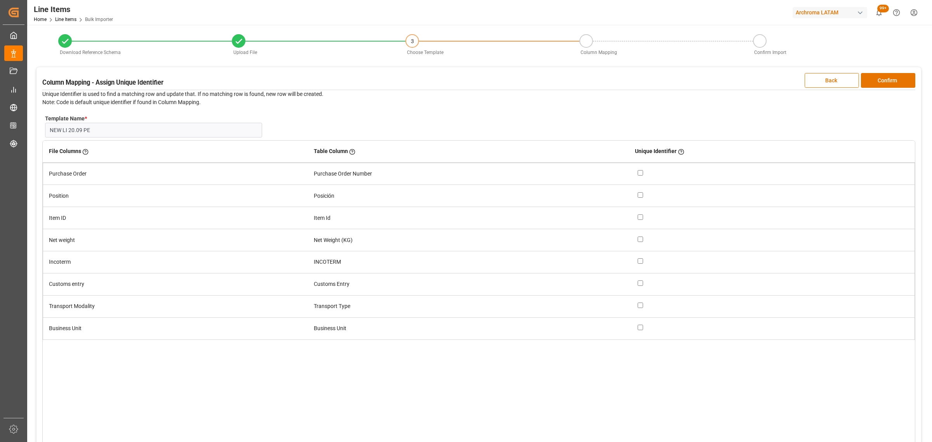
click at [641, 173] on input "checkbox" at bounding box center [640, 172] width 5 height 5
checkbox input "true"
click at [638, 195] on input "checkbox" at bounding box center [640, 194] width 5 height 5
checkbox input "true"
click at [888, 82] on button "Confirm" at bounding box center [888, 80] width 54 height 15
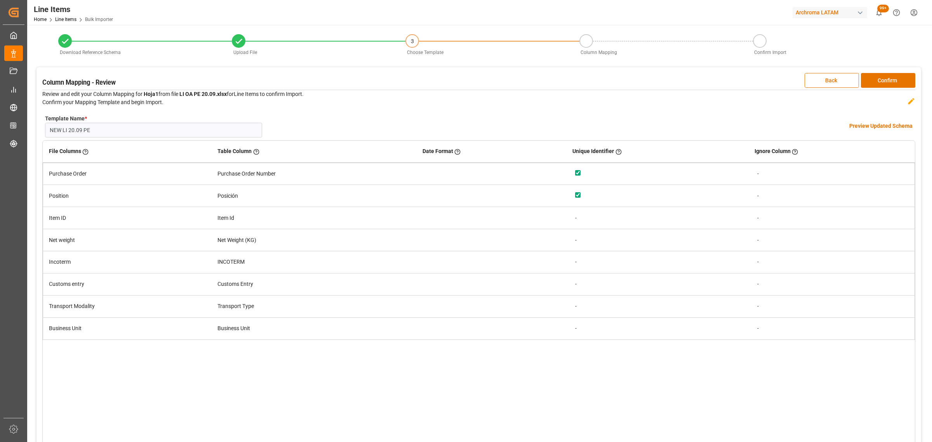
click at [884, 125] on h4 "Preview Updated Schema" at bounding box center [881, 126] width 63 height 8
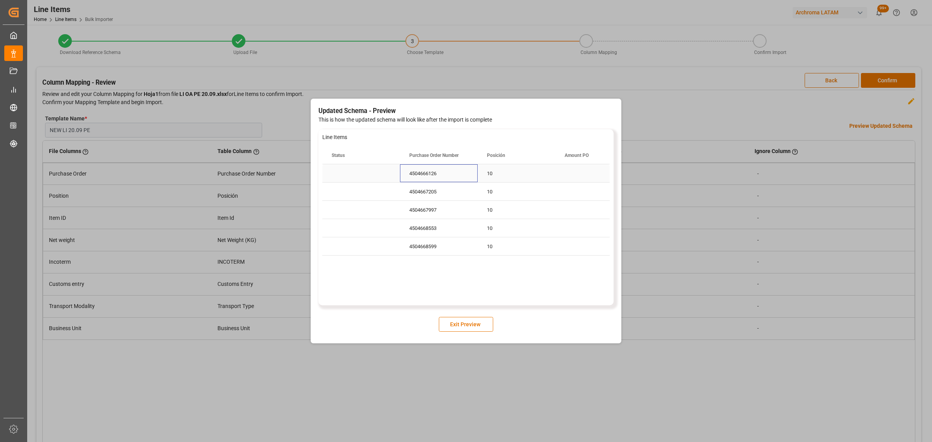
click at [434, 171] on div "4504666126" at bounding box center [439, 173] width 78 height 18
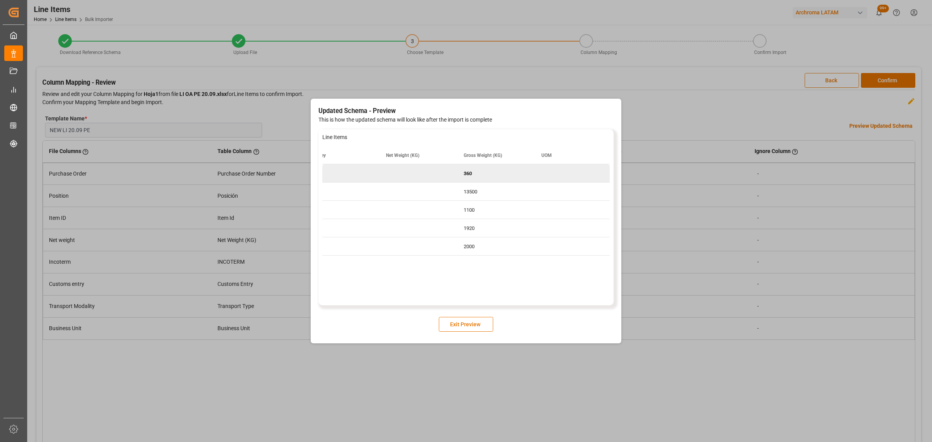
scroll to position [0, 1266]
click at [462, 327] on button "Exit Preview" at bounding box center [466, 324] width 54 height 15
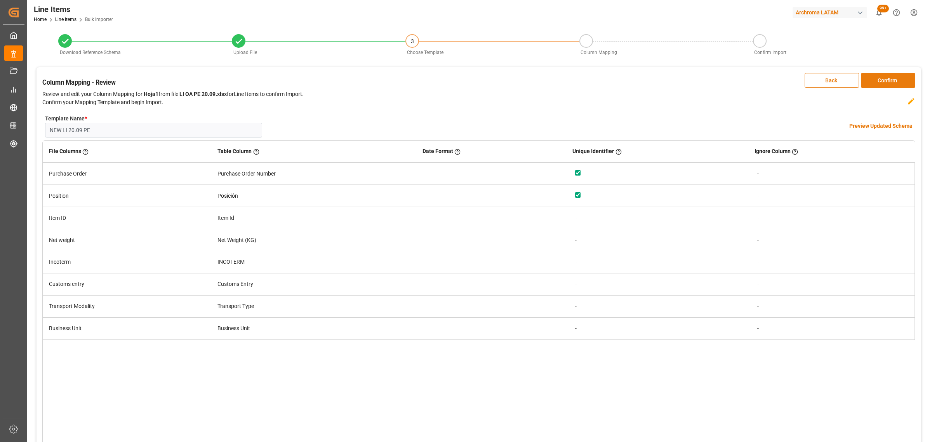
click at [897, 84] on button "Confirm" at bounding box center [888, 80] width 54 height 15
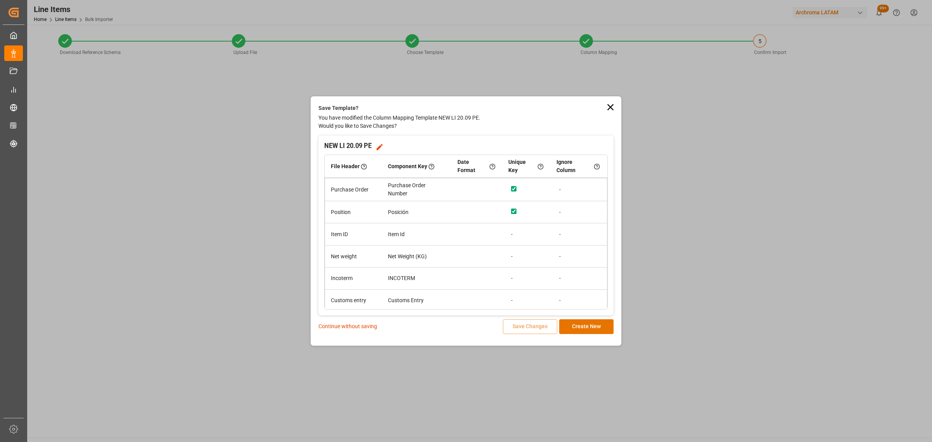
click at [353, 327] on p "Continue without saving" at bounding box center [348, 326] width 59 height 8
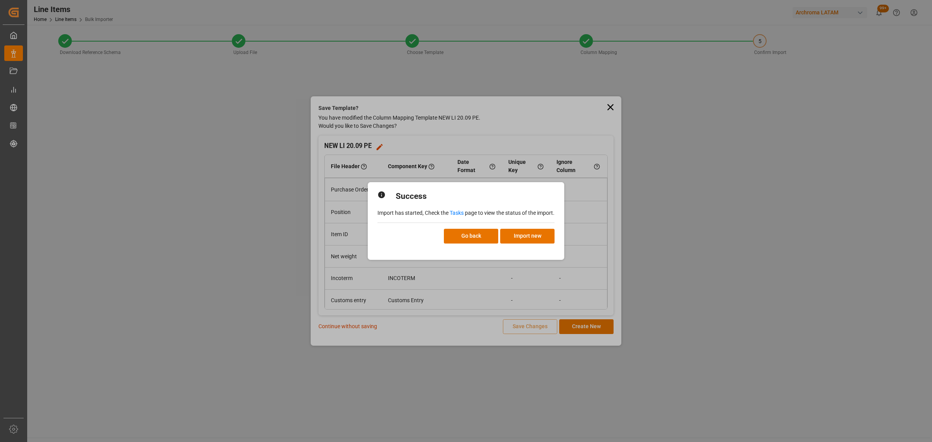
click at [457, 214] on link "Tasks" at bounding box center [457, 213] width 14 height 6
